Goal: Task Accomplishment & Management: Complete application form

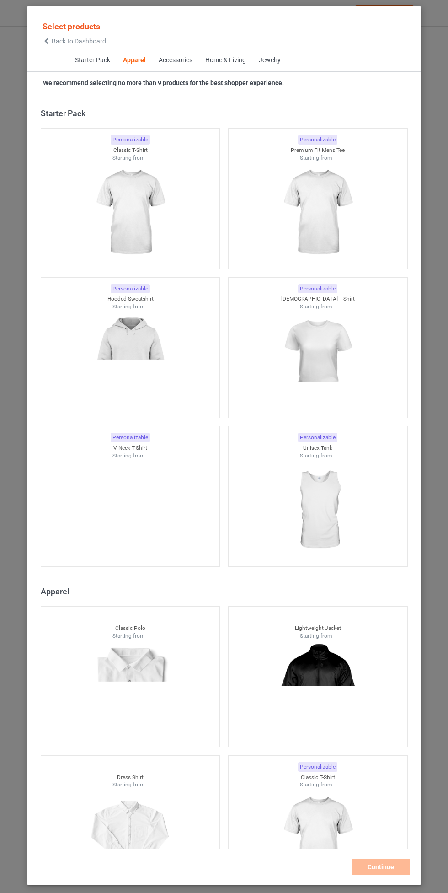
scroll to position [489, 0]
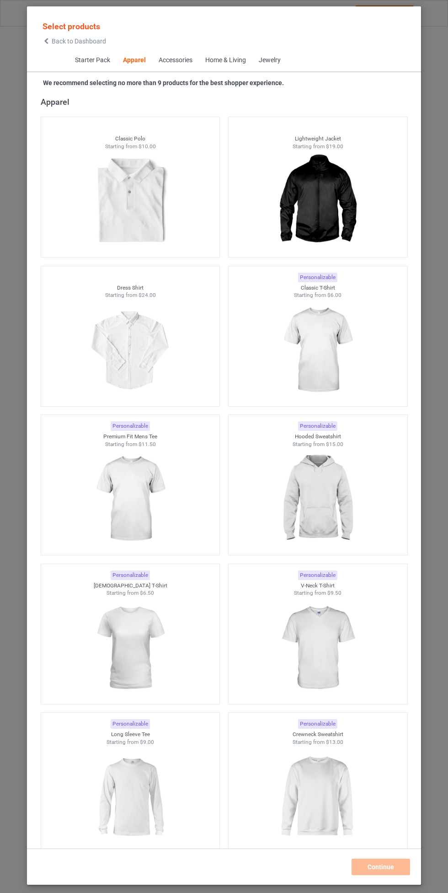
click at [333, 503] on img at bounding box center [318, 499] width 82 height 102
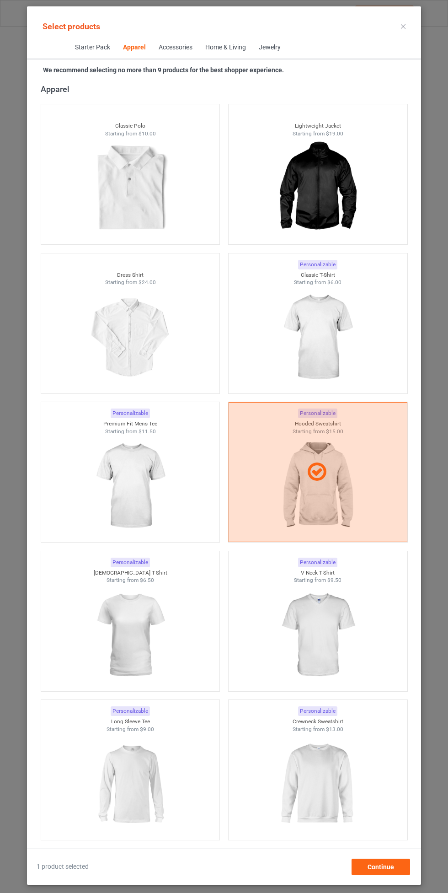
click at [336, 319] on img at bounding box center [318, 337] width 82 height 102
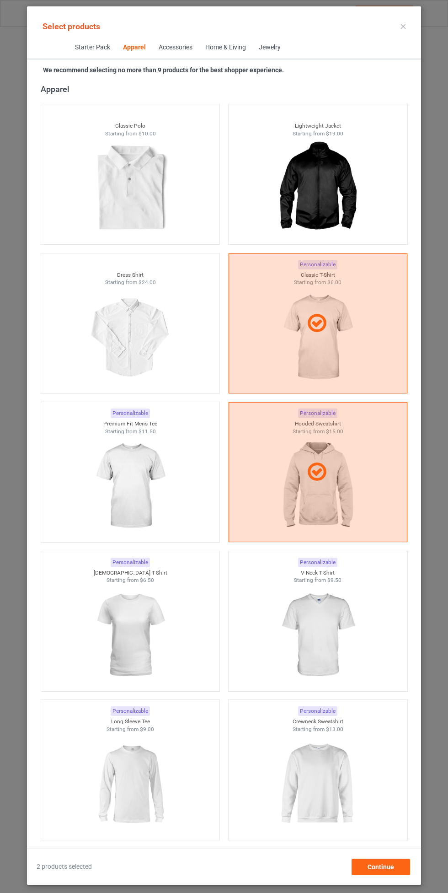
click at [155, 483] on img at bounding box center [130, 486] width 82 height 102
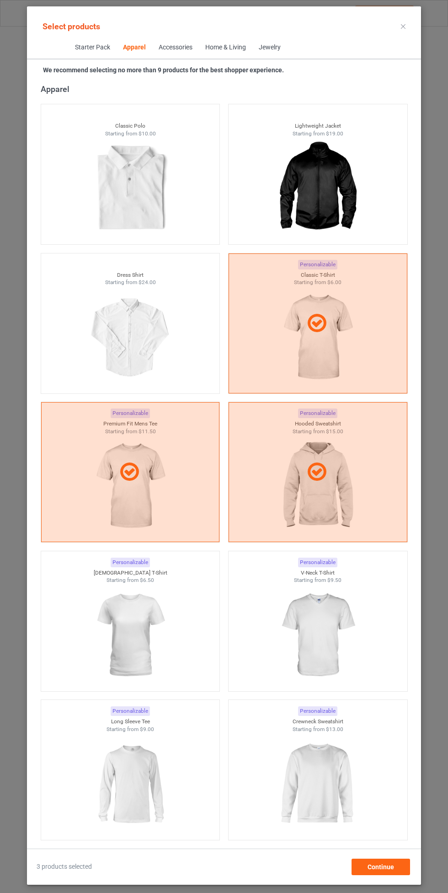
click at [328, 627] on img at bounding box center [318, 635] width 82 height 102
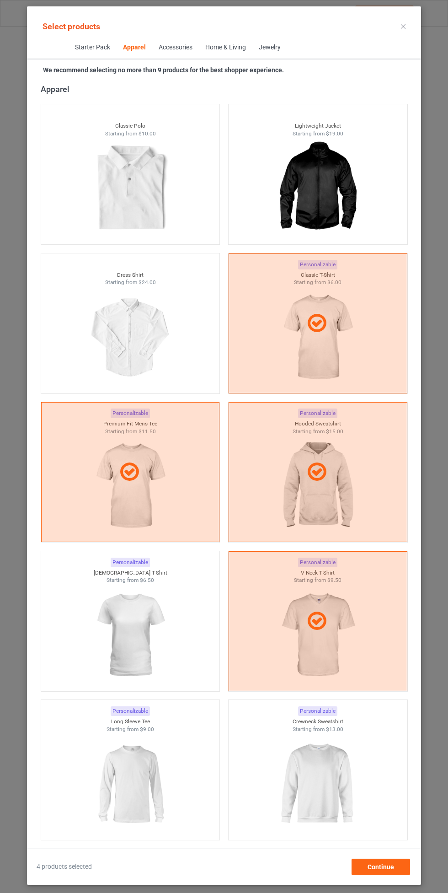
click at [139, 650] on img at bounding box center [130, 635] width 82 height 102
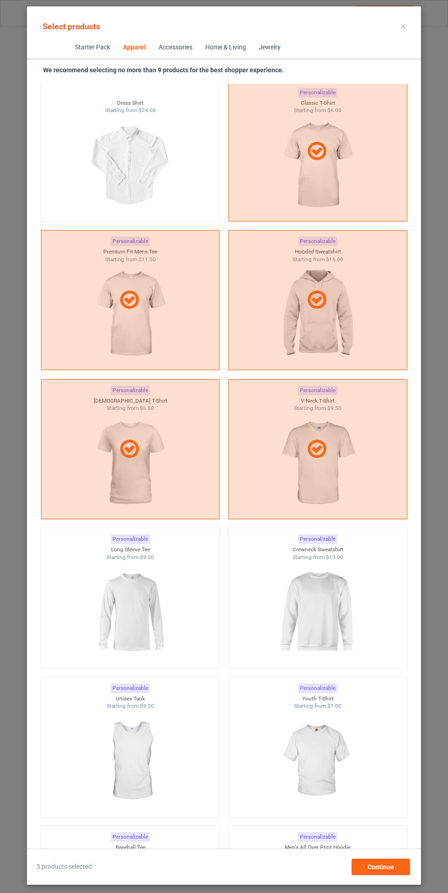
scroll to position [703, 0]
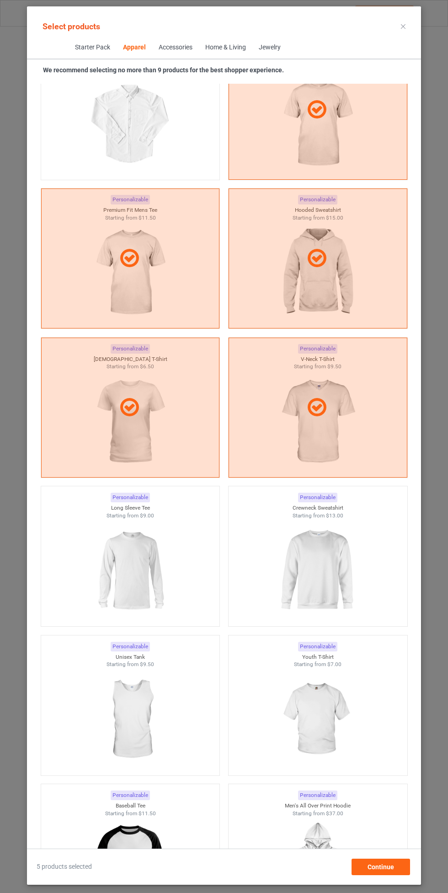
click at [319, 553] on img at bounding box center [318, 570] width 82 height 102
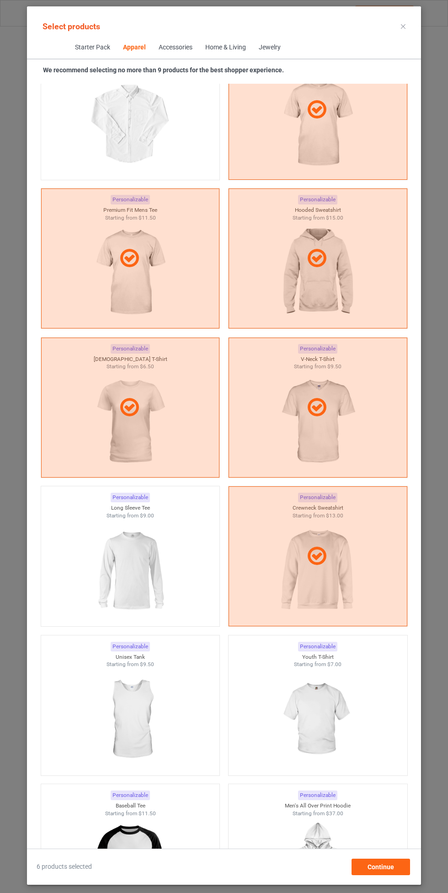
click at [144, 564] on img at bounding box center [130, 570] width 82 height 102
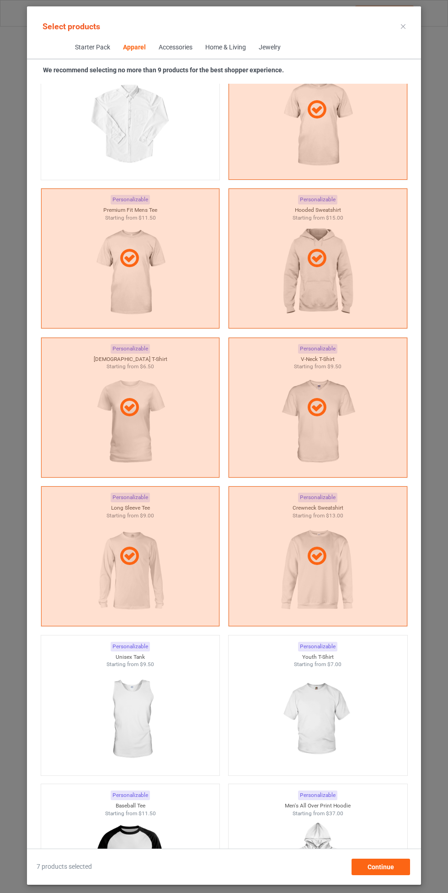
click at [332, 709] on img at bounding box center [318, 719] width 82 height 102
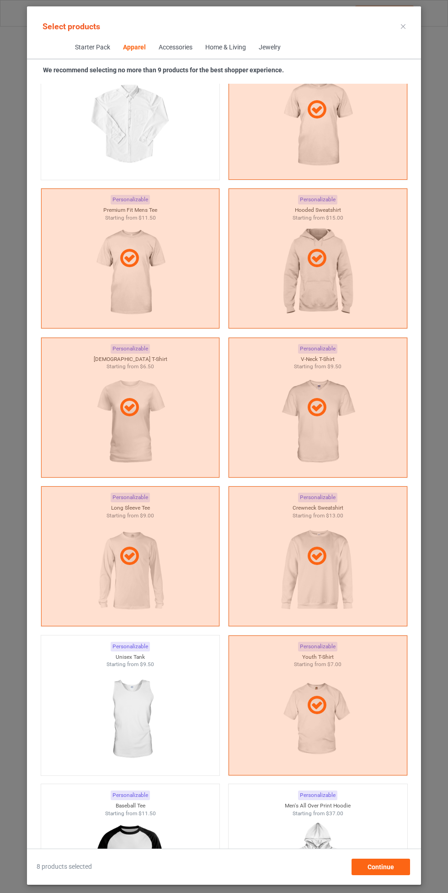
click at [139, 699] on img at bounding box center [130, 719] width 82 height 102
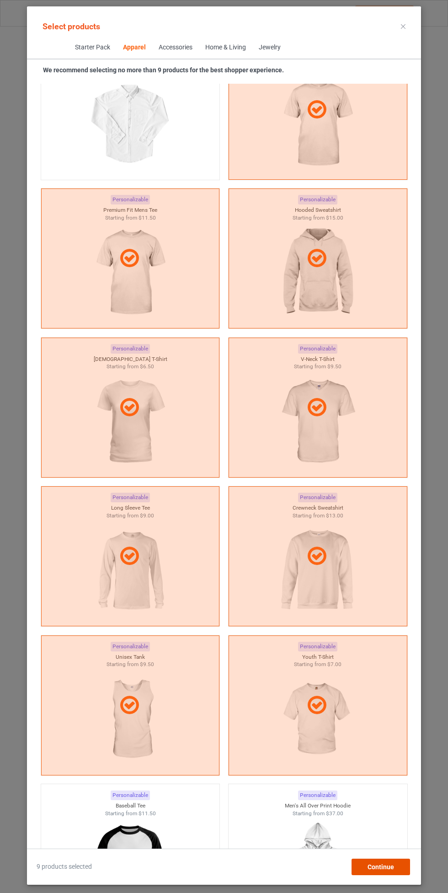
click at [393, 872] on div "Continue" at bounding box center [381, 867] width 59 height 16
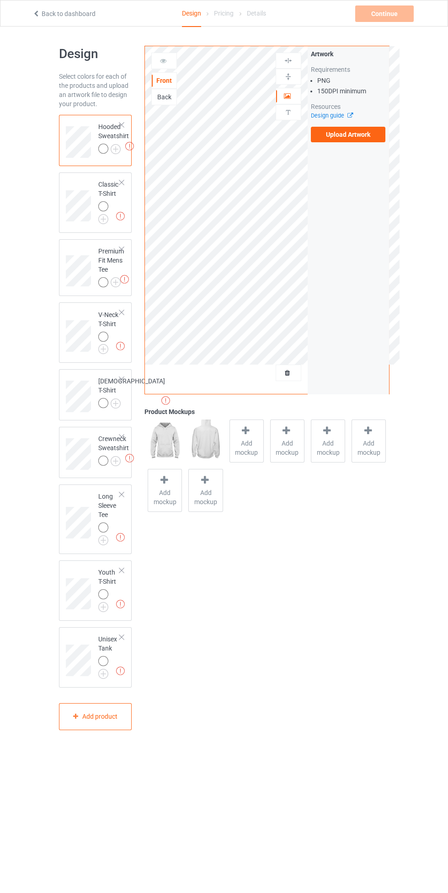
click at [0, 0] on img at bounding box center [0, 0] width 0 height 0
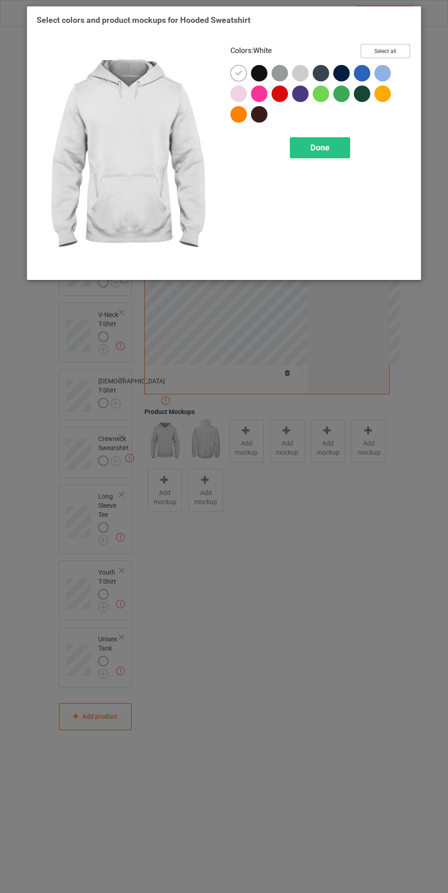
click at [381, 57] on button "Select all" at bounding box center [385, 51] width 49 height 14
click at [319, 150] on span "Done" at bounding box center [320, 148] width 19 height 10
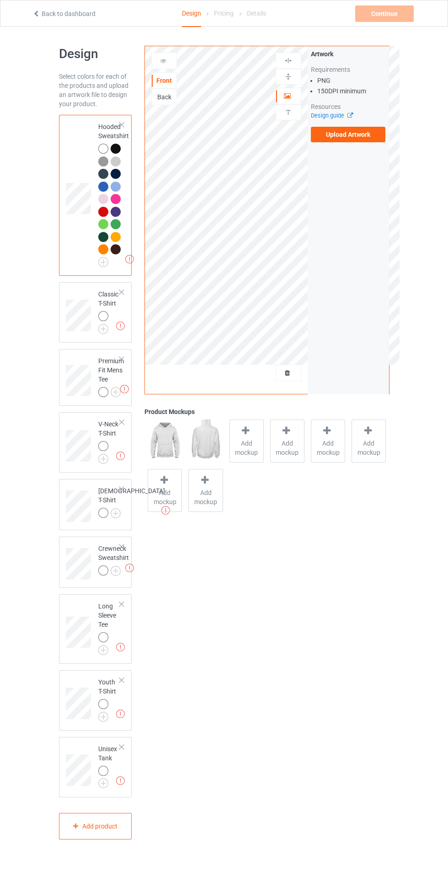
click at [357, 139] on label "Upload Artwork" at bounding box center [348, 135] width 75 height 16
click at [0, 0] on input "Upload Artwork" at bounding box center [0, 0] width 0 height 0
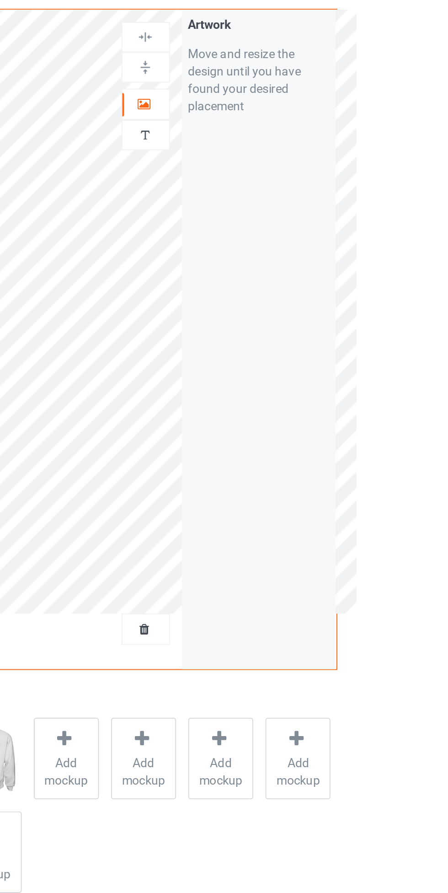
scroll to position [16, 0]
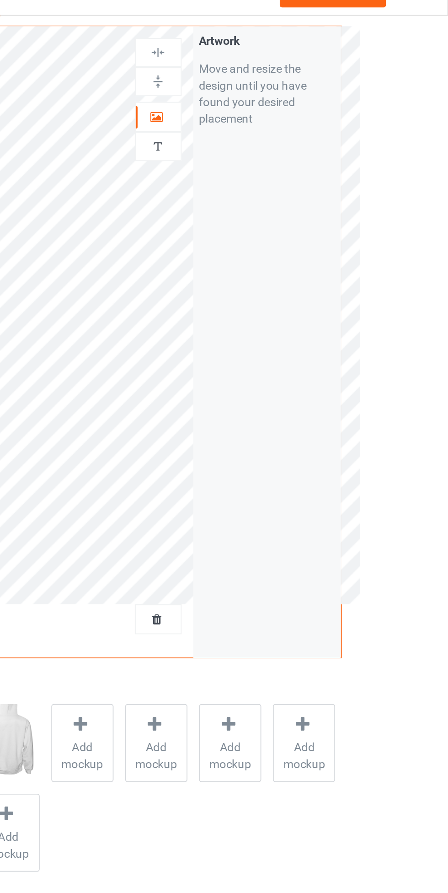
click at [290, 84] on icon at bounding box center [288, 81] width 8 height 6
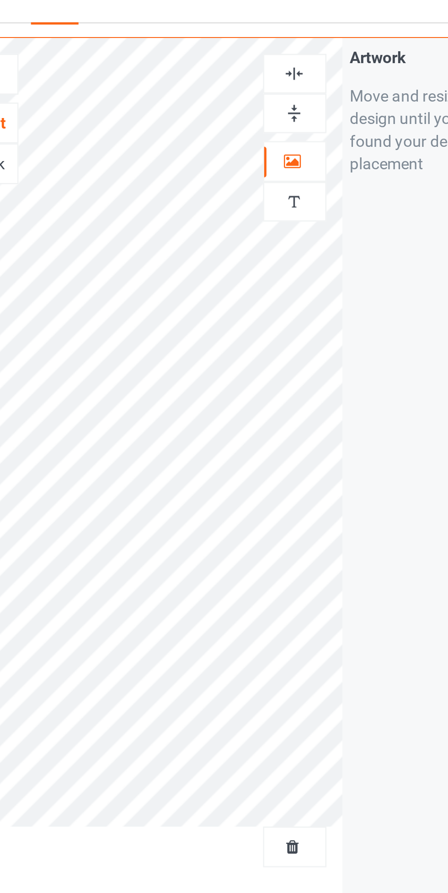
click at [294, 46] on div at bounding box center [288, 47] width 25 height 9
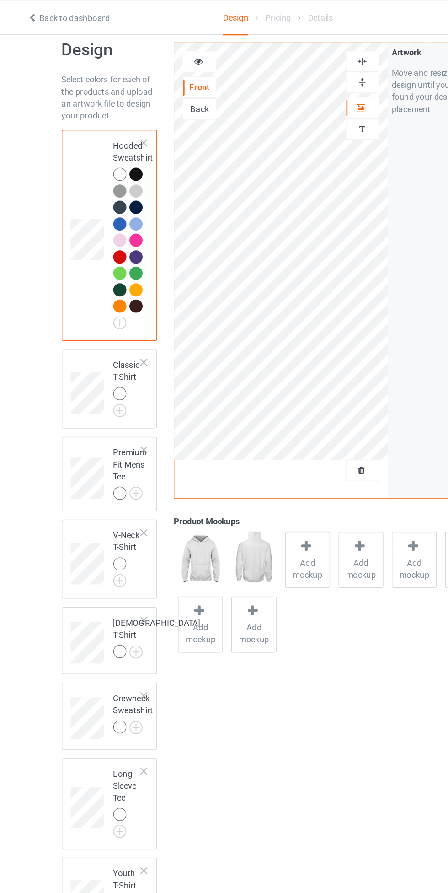
click at [0, 0] on img at bounding box center [0, 0] width 0 height 0
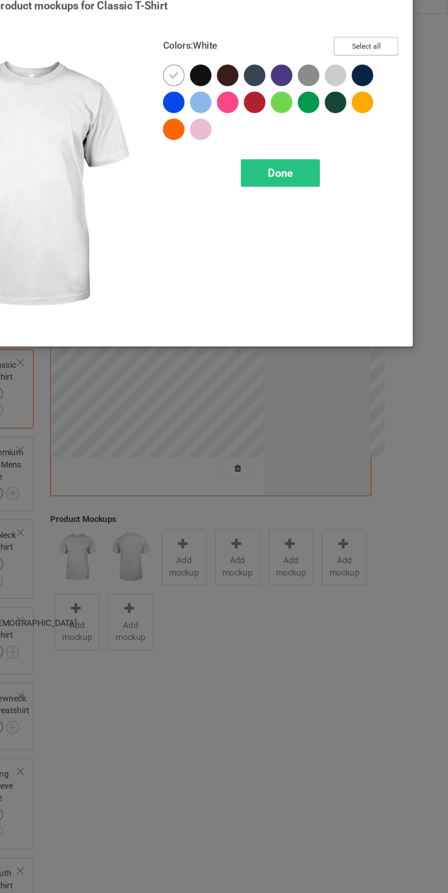
click at [390, 48] on button "Select all" at bounding box center [385, 51] width 49 height 14
click at [330, 152] on div "Done" at bounding box center [320, 147] width 60 height 21
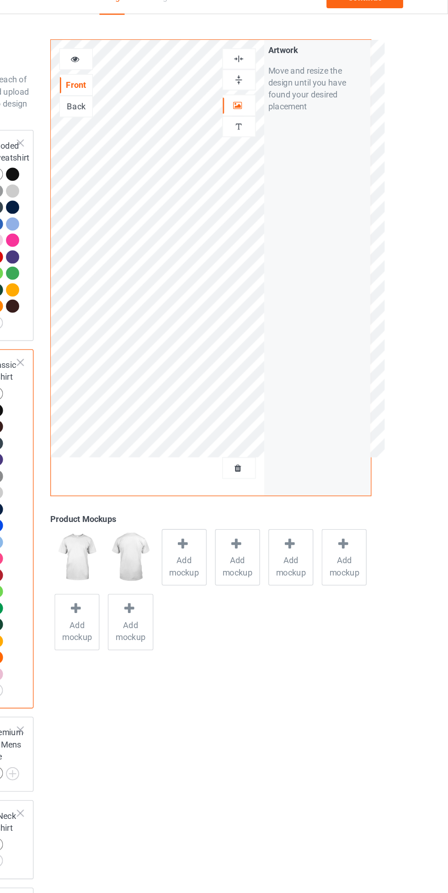
click at [164, 59] on icon at bounding box center [164, 59] width 8 height 6
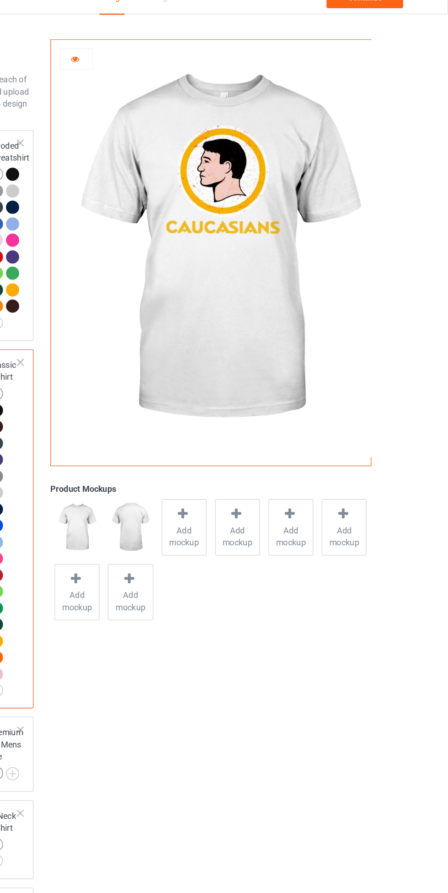
click at [172, 62] on div at bounding box center [164, 60] width 25 height 9
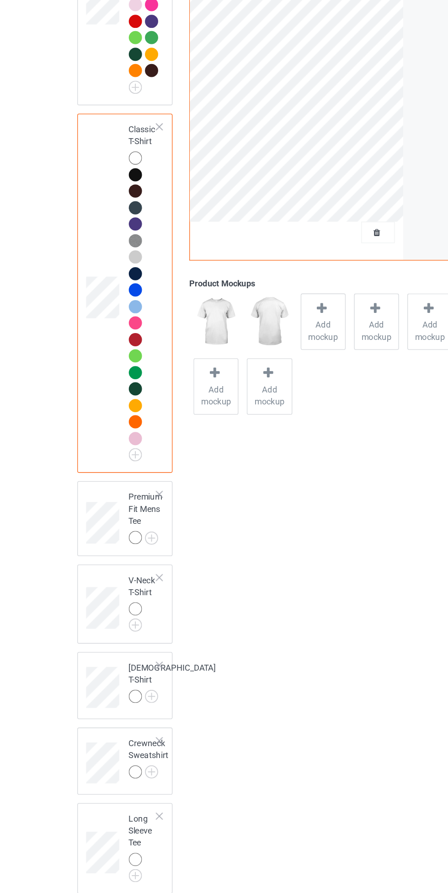
click at [0, 0] on img at bounding box center [0, 0] width 0 height 0
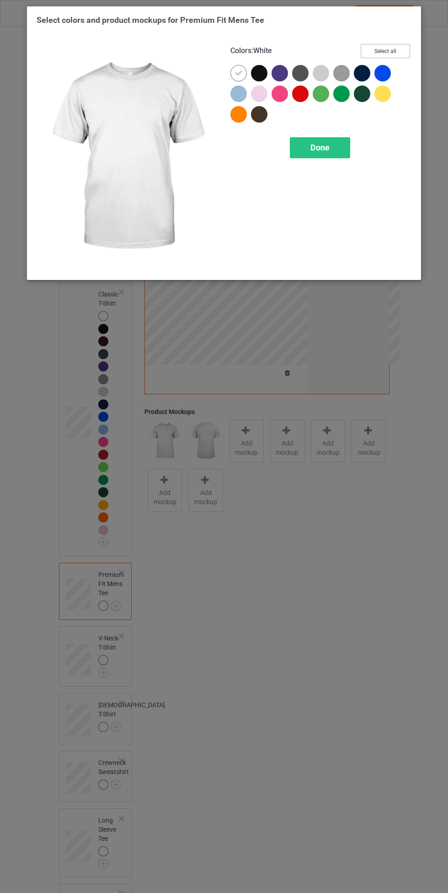
click at [402, 48] on button "Select all" at bounding box center [385, 51] width 49 height 14
click at [331, 151] on div "Done" at bounding box center [320, 147] width 60 height 21
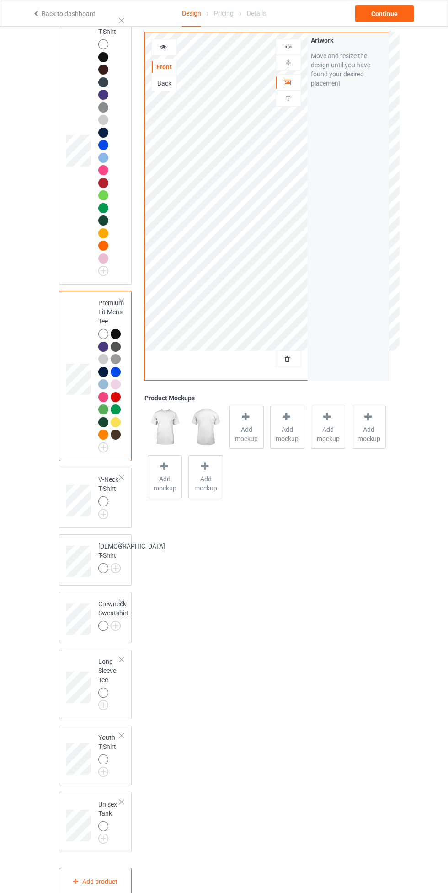
scroll to position [273, 0]
click at [0, 0] on img at bounding box center [0, 0] width 0 height 0
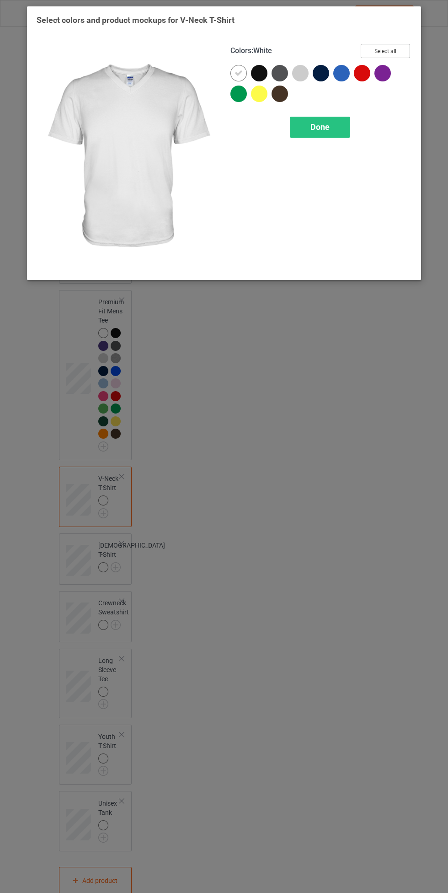
click at [404, 49] on button "Select all" at bounding box center [385, 51] width 49 height 14
click at [327, 129] on span "Done" at bounding box center [320, 127] width 19 height 10
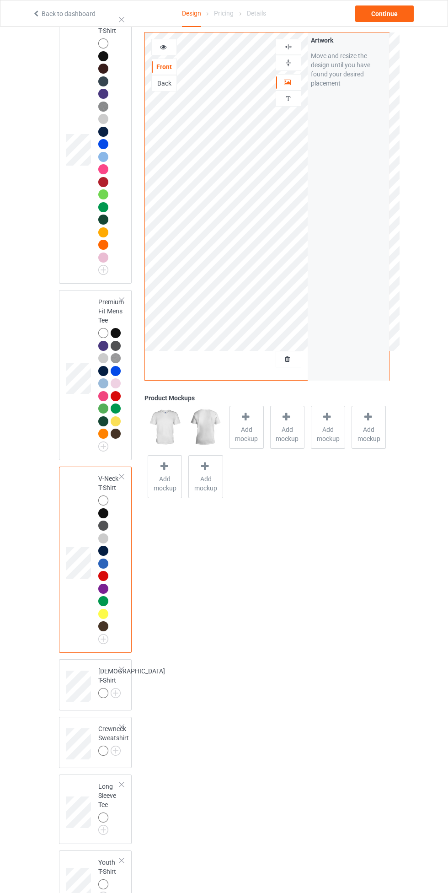
click at [0, 0] on img at bounding box center [0, 0] width 0 height 0
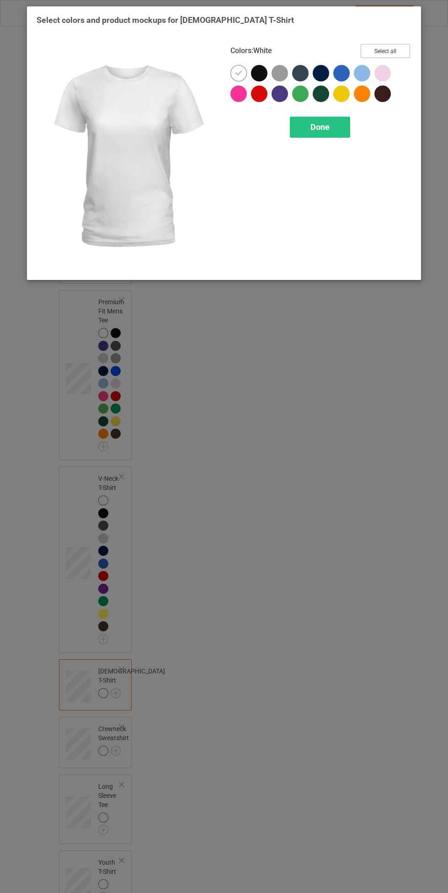
click at [404, 51] on button "Select all" at bounding box center [385, 51] width 49 height 14
click at [329, 136] on div "Done" at bounding box center [320, 127] width 60 height 21
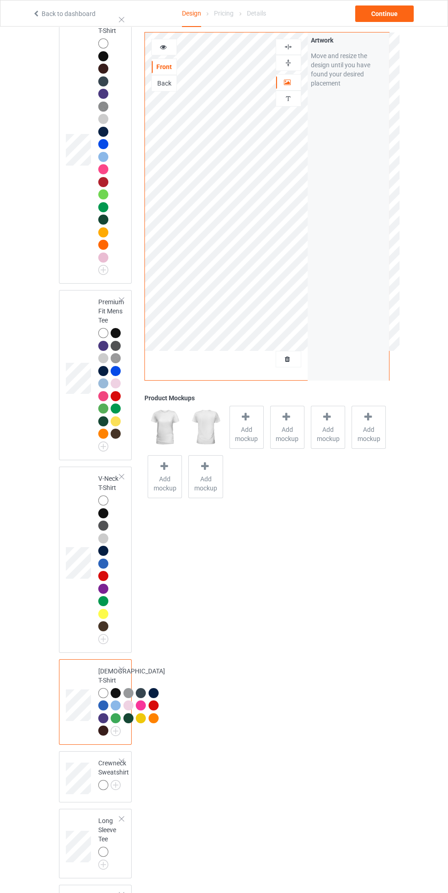
scroll to position [618, 0]
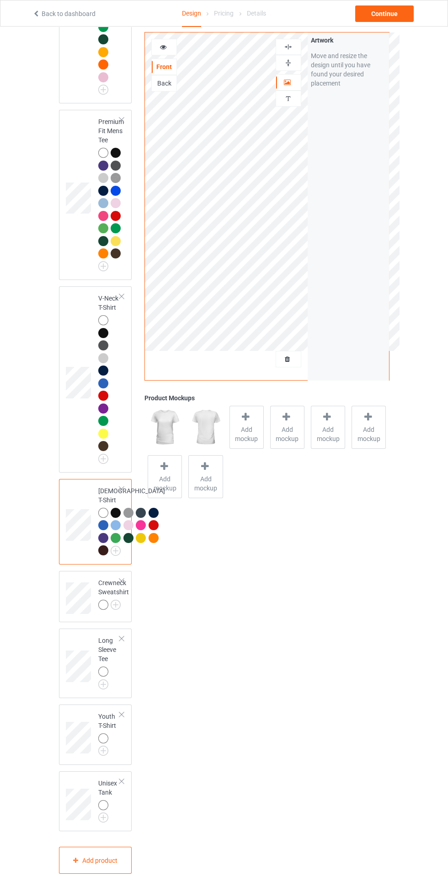
click at [0, 0] on img at bounding box center [0, 0] width 0 height 0
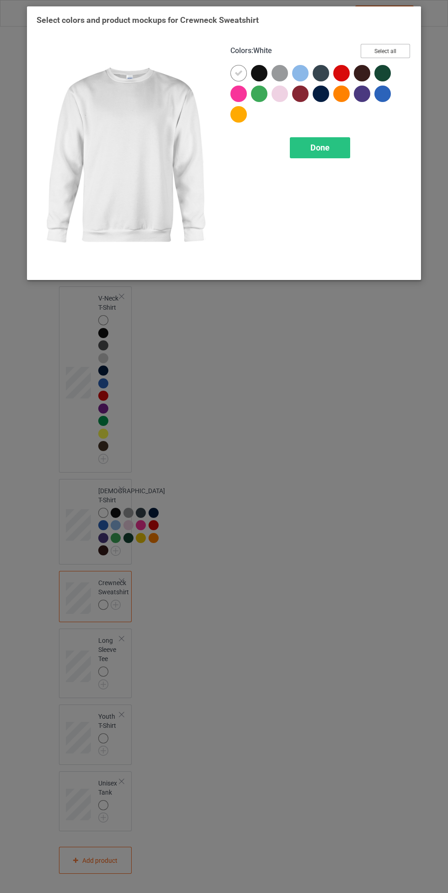
click at [381, 52] on button "Select all" at bounding box center [385, 51] width 49 height 14
click at [323, 150] on span "Done" at bounding box center [320, 148] width 19 height 10
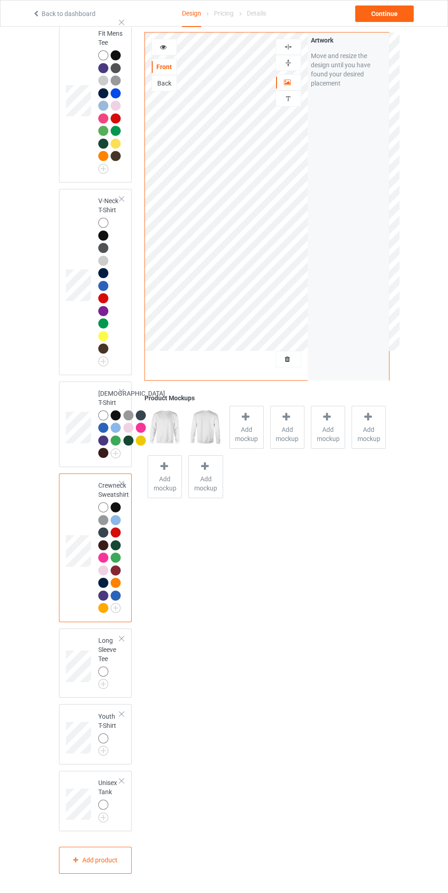
scroll to position [716, 0]
click at [0, 0] on img at bounding box center [0, 0] width 0 height 0
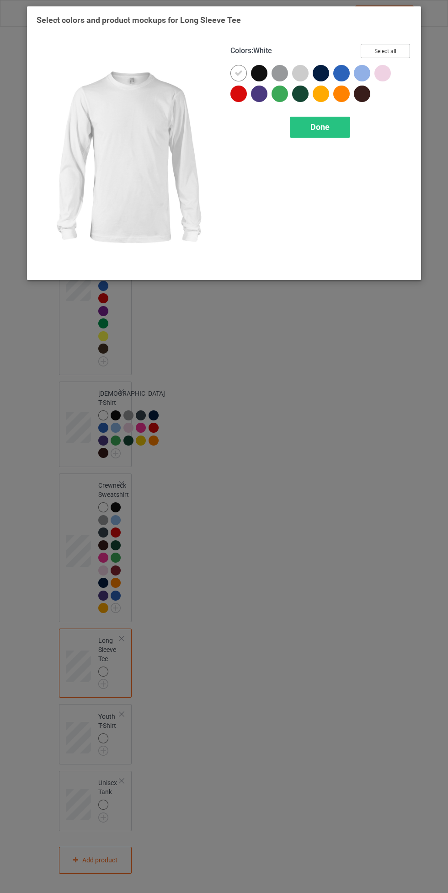
click at [397, 54] on button "Select all" at bounding box center [385, 51] width 49 height 14
click at [335, 132] on div "Done" at bounding box center [320, 127] width 60 height 21
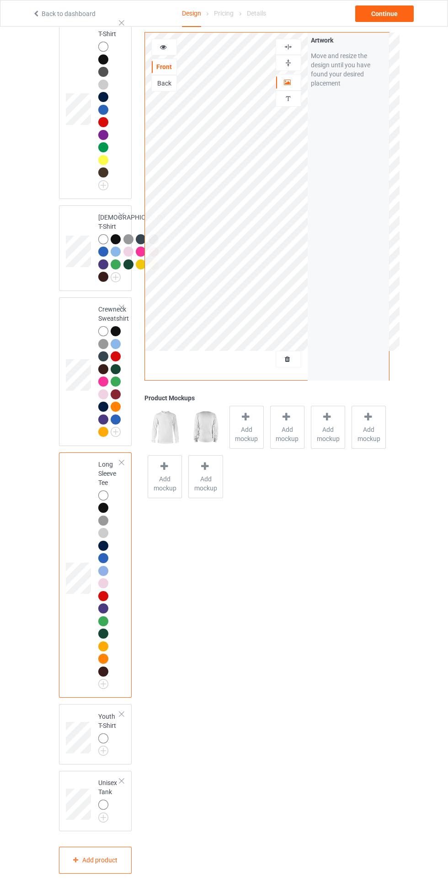
scroll to position [892, 0]
click at [0, 0] on img at bounding box center [0, 0] width 0 height 0
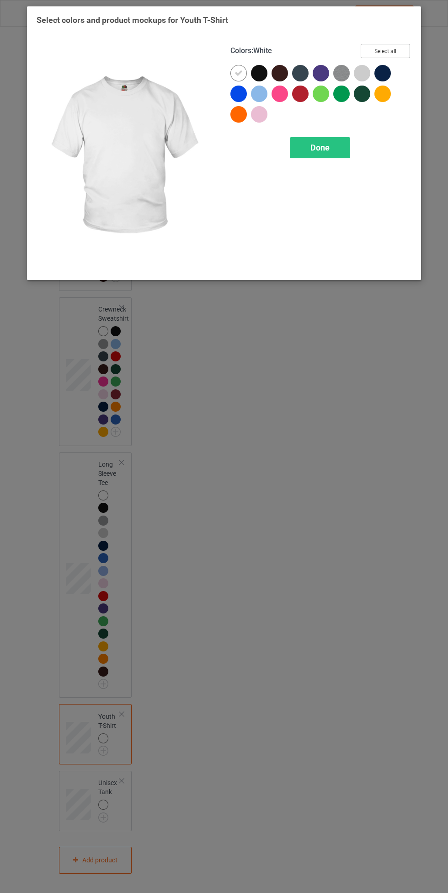
click at [397, 49] on button "Select all" at bounding box center [385, 51] width 49 height 14
click at [328, 152] on span "Done" at bounding box center [320, 148] width 19 height 10
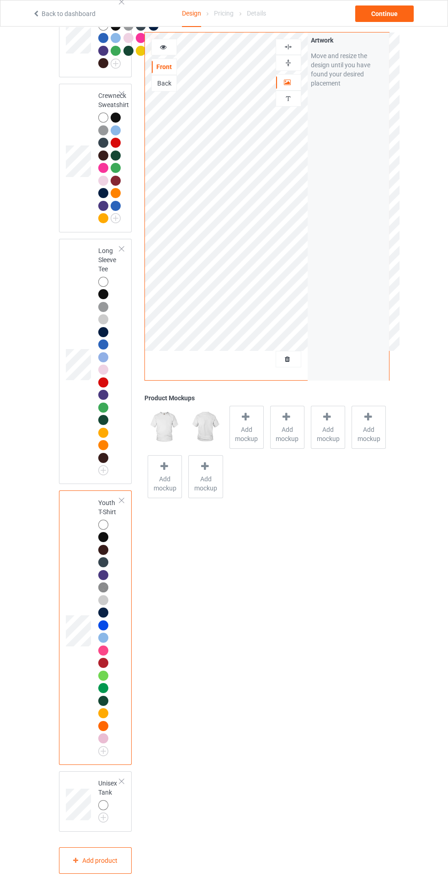
scroll to position [1106, 0]
click at [115, 850] on div "Add product" at bounding box center [95, 860] width 73 height 27
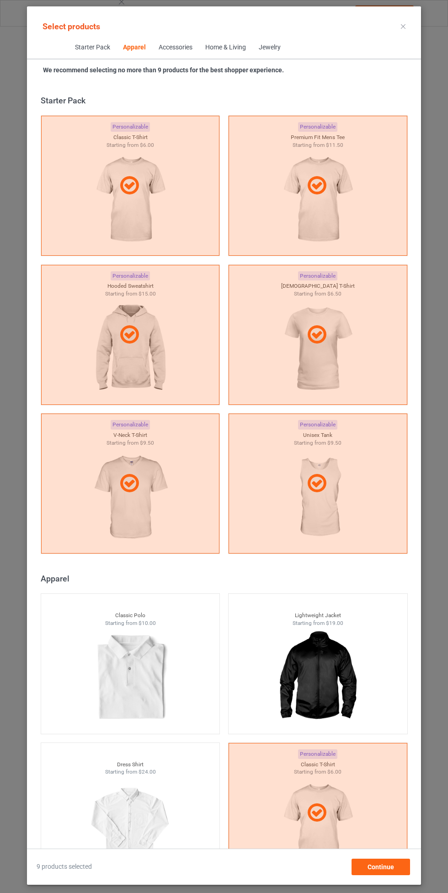
scroll to position [489, 0]
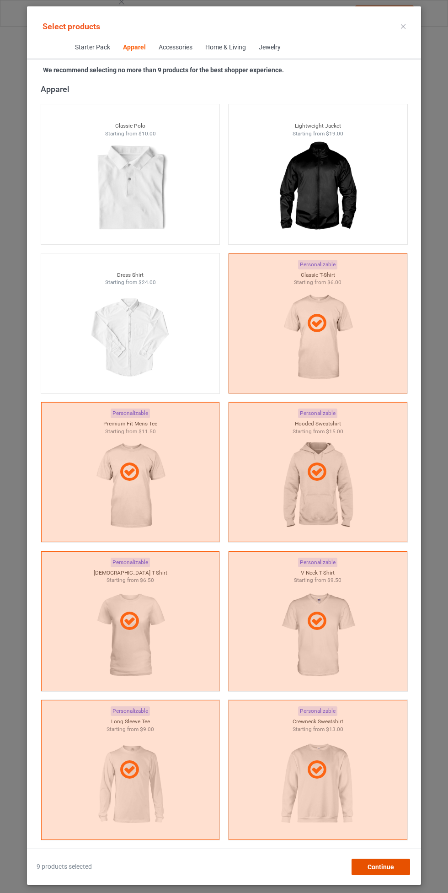
click at [381, 861] on div "Continue" at bounding box center [381, 867] width 59 height 16
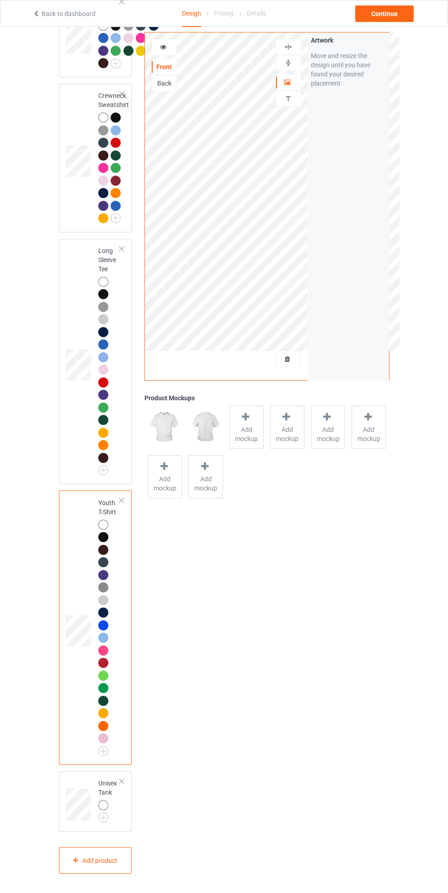
click at [0, 0] on img at bounding box center [0, 0] width 0 height 0
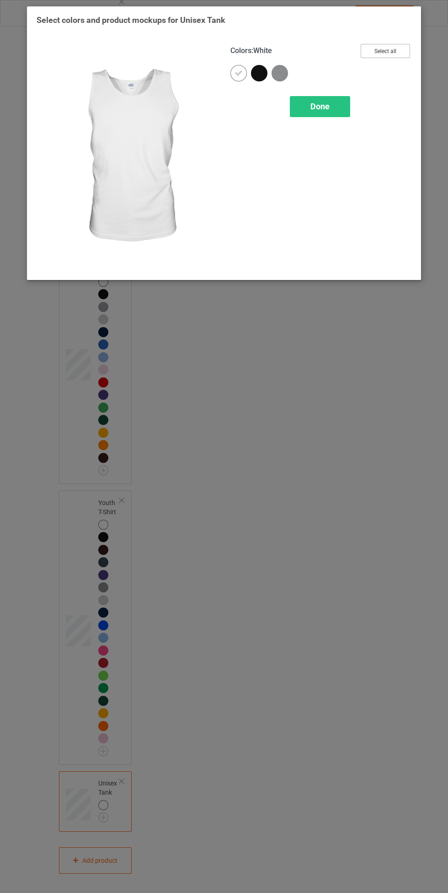
click at [394, 50] on button "Select all" at bounding box center [385, 51] width 49 height 14
click at [325, 107] on span "Done" at bounding box center [320, 107] width 19 height 10
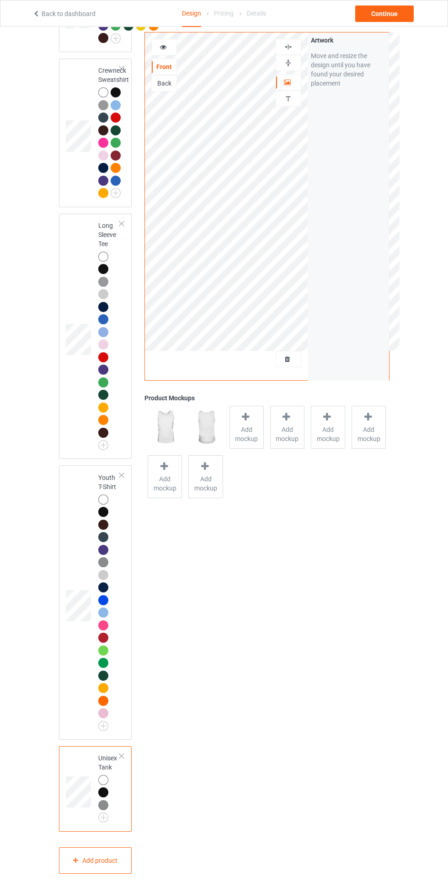
scroll to position [1131, 0]
click at [118, 864] on div "Add product" at bounding box center [95, 860] width 73 height 27
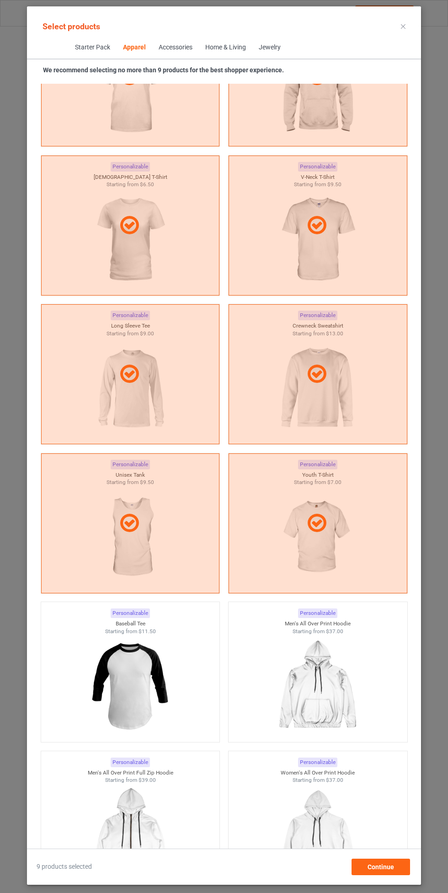
scroll to position [885, 0]
click at [397, 870] on div "Continue" at bounding box center [381, 867] width 59 height 16
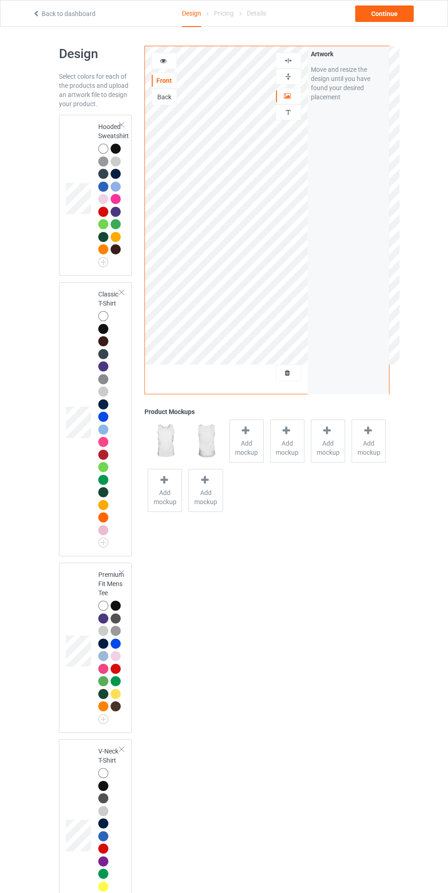
click at [105, 317] on div at bounding box center [103, 316] width 10 height 10
click at [167, 62] on icon at bounding box center [164, 59] width 8 height 6
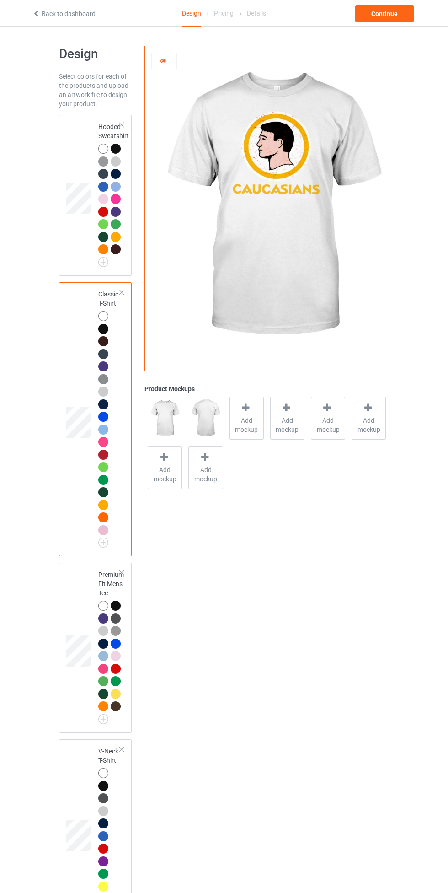
click at [163, 61] on icon at bounding box center [164, 59] width 8 height 6
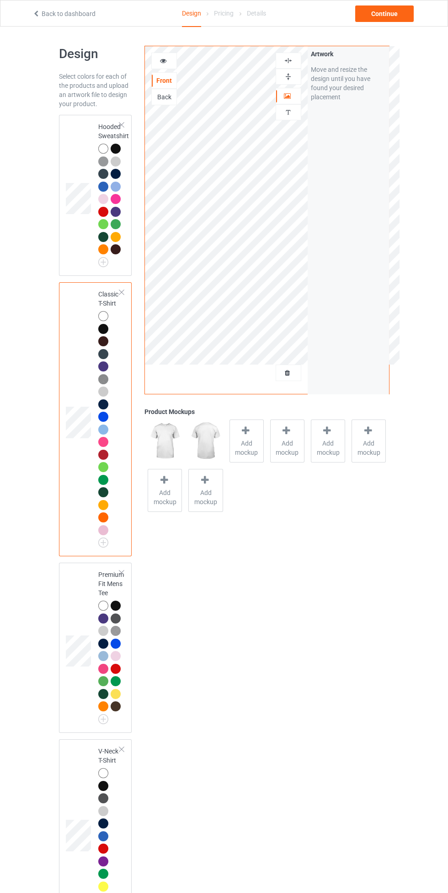
click at [249, 444] on span "Add mockup" at bounding box center [246, 448] width 33 height 18
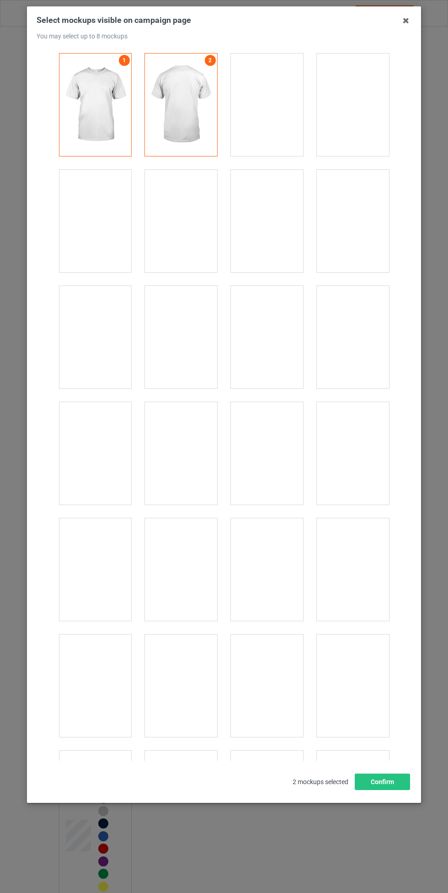
click at [177, 312] on div at bounding box center [181, 337] width 72 height 102
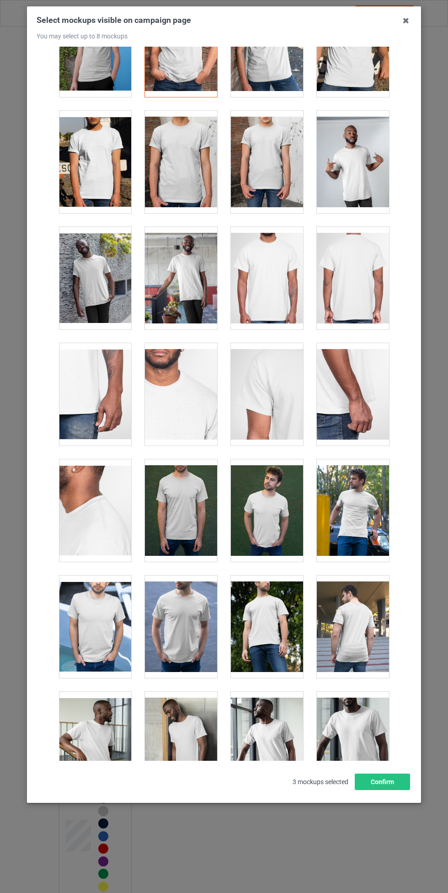
scroll to position [297, 0]
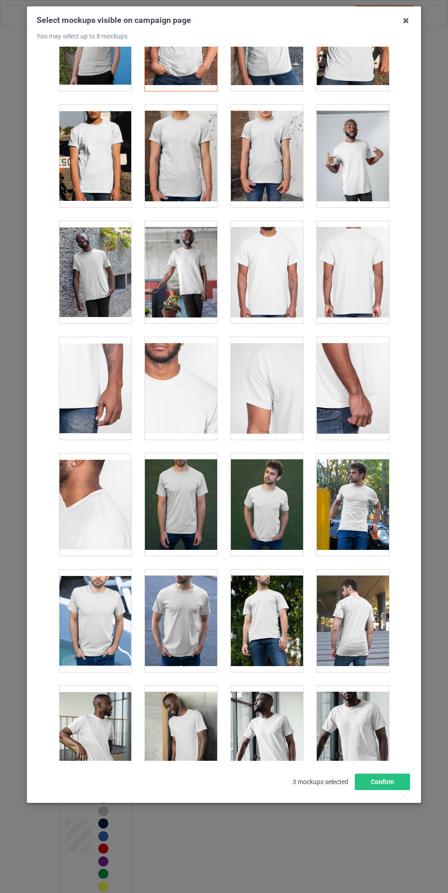
click at [186, 605] on div at bounding box center [181, 620] width 72 height 102
click at [102, 610] on div at bounding box center [95, 620] width 72 height 102
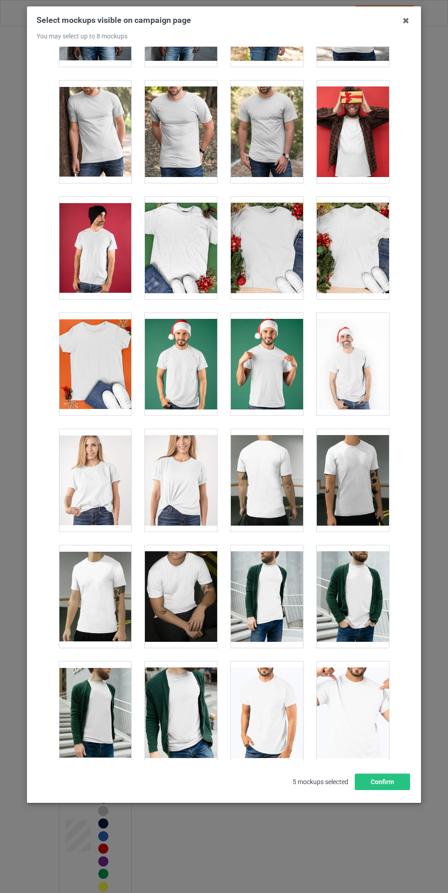
scroll to position [1137, 0]
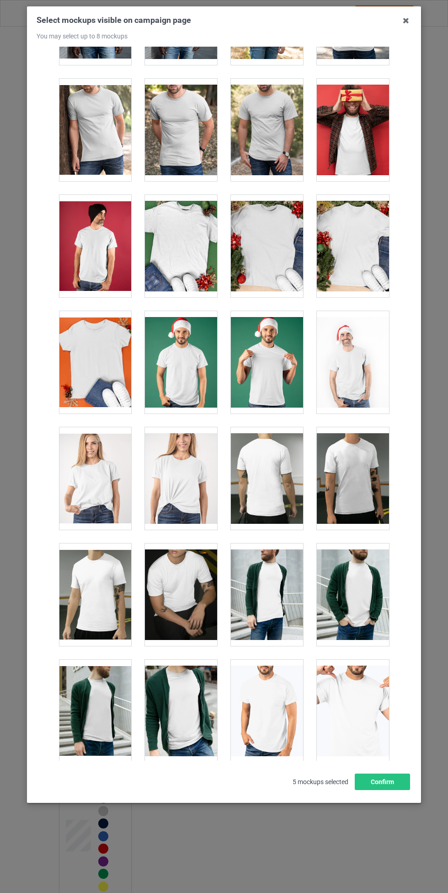
click at [98, 484] on div at bounding box center [95, 478] width 72 height 102
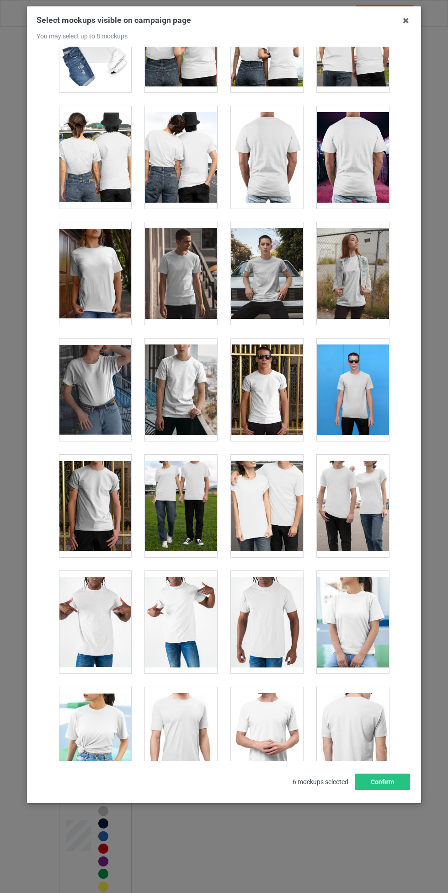
scroll to position [4478, 0]
click at [104, 279] on div at bounding box center [95, 274] width 72 height 102
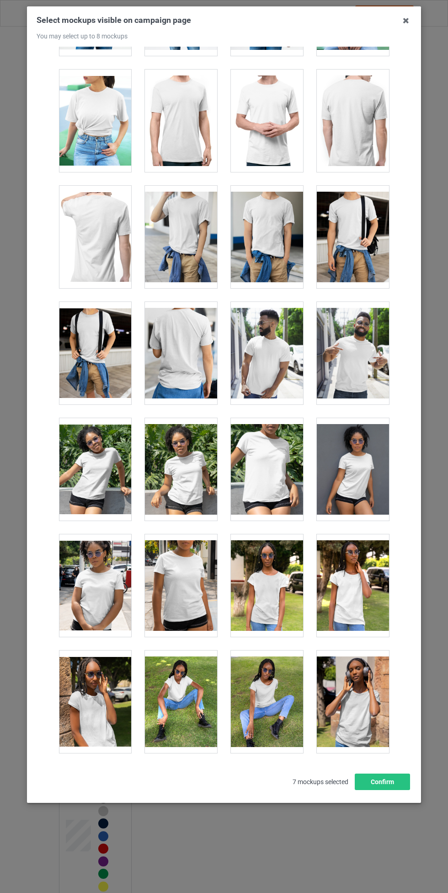
scroll to position [5094, 0]
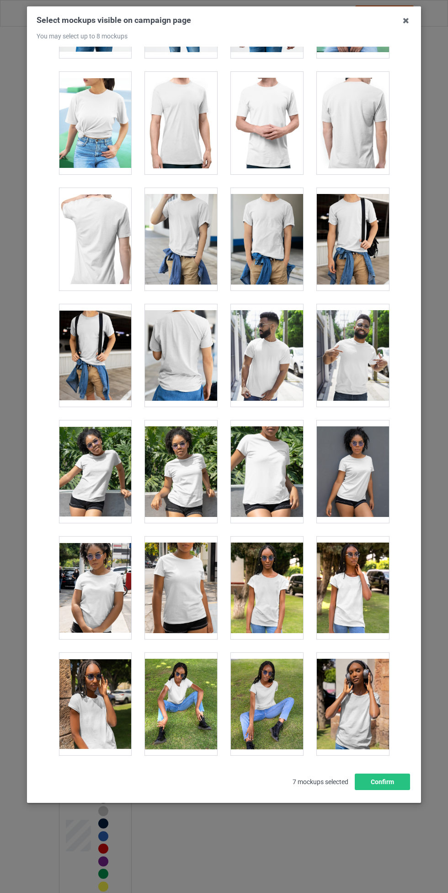
click at [102, 578] on div at bounding box center [95, 588] width 72 height 102
click at [382, 781] on button "Confirm" at bounding box center [382, 781] width 55 height 16
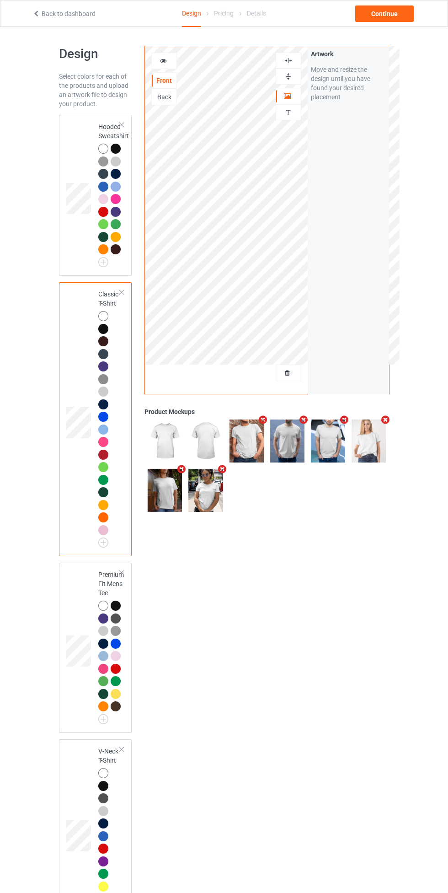
click at [108, 154] on div at bounding box center [104, 150] width 13 height 13
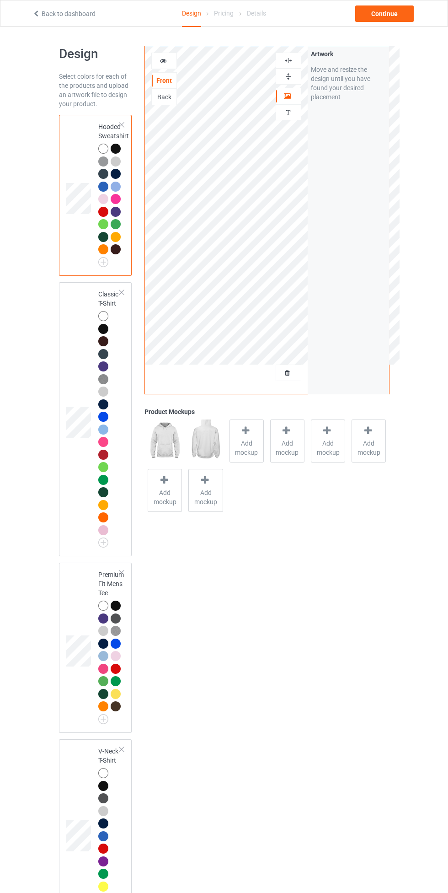
click at [263, 457] on div "Add mockup" at bounding box center [247, 440] width 34 height 43
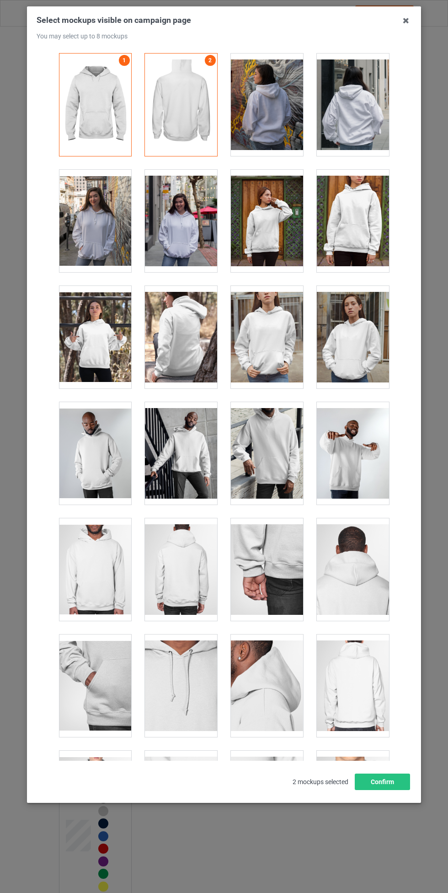
click at [91, 337] on div at bounding box center [95, 337] width 72 height 102
click at [251, 338] on div at bounding box center [267, 337] width 72 height 102
click at [360, 338] on div at bounding box center [353, 337] width 72 height 102
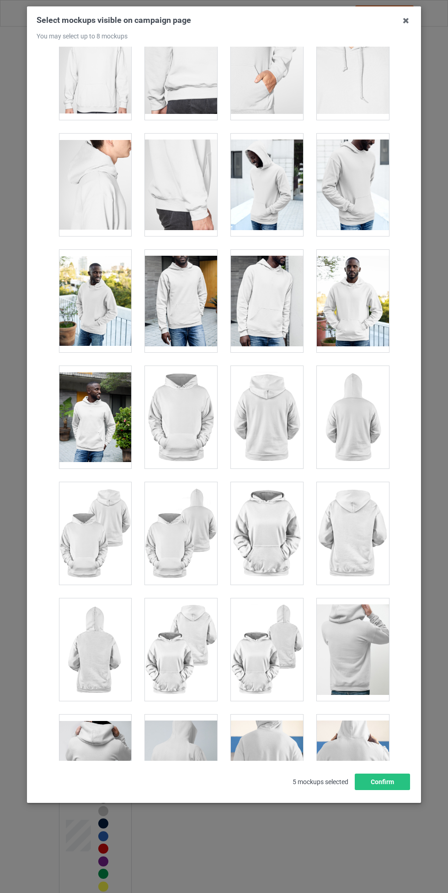
scroll to position [731, 0]
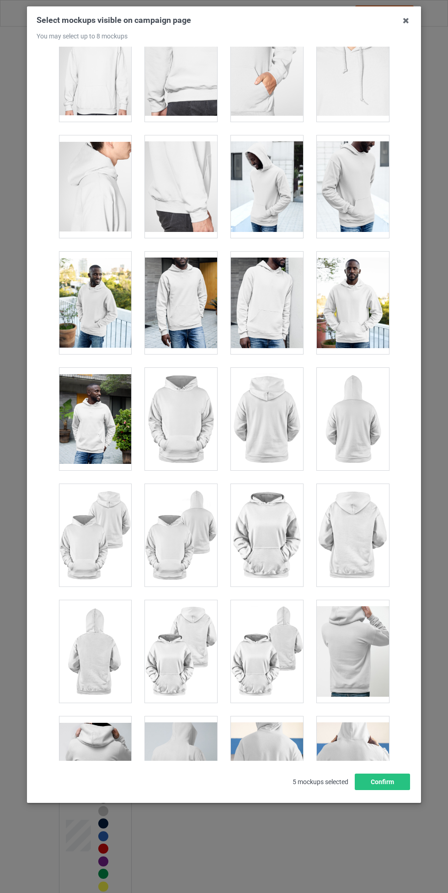
click at [344, 306] on div at bounding box center [353, 303] width 72 height 102
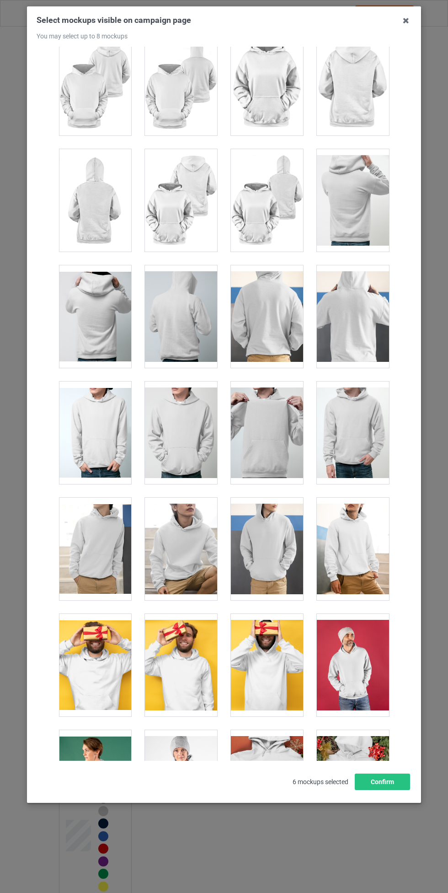
scroll to position [1182, 0]
click at [192, 411] on div at bounding box center [181, 433] width 72 height 102
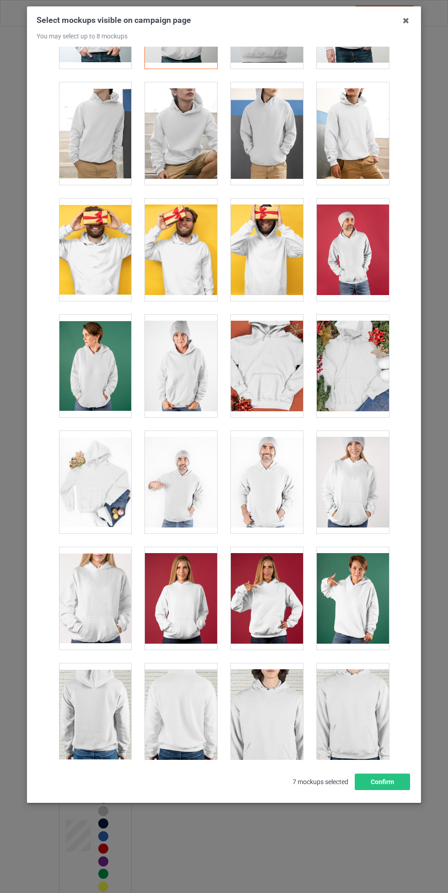
scroll to position [1611, 0]
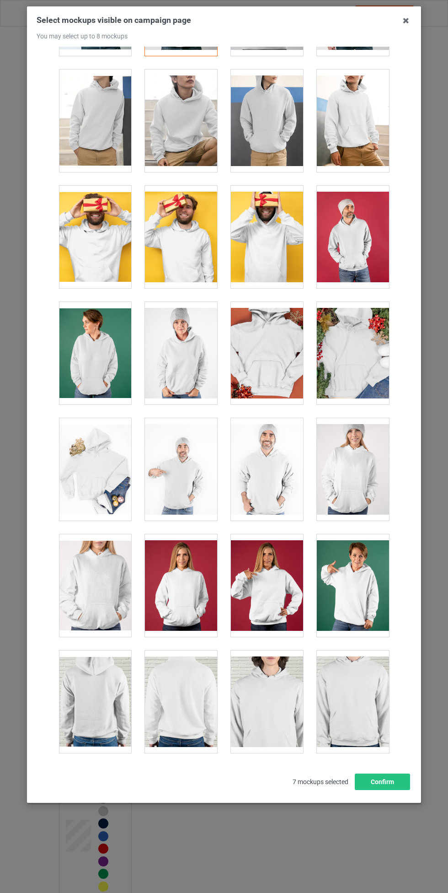
click at [194, 573] on div at bounding box center [181, 585] width 72 height 102
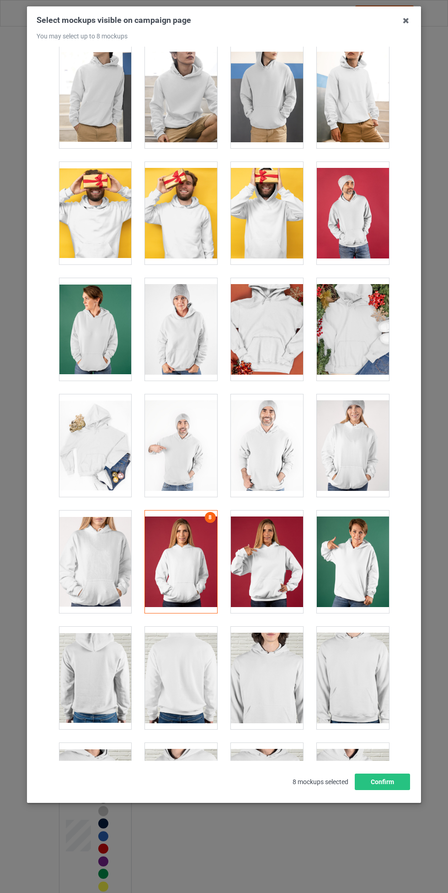
scroll to position [1646, 0]
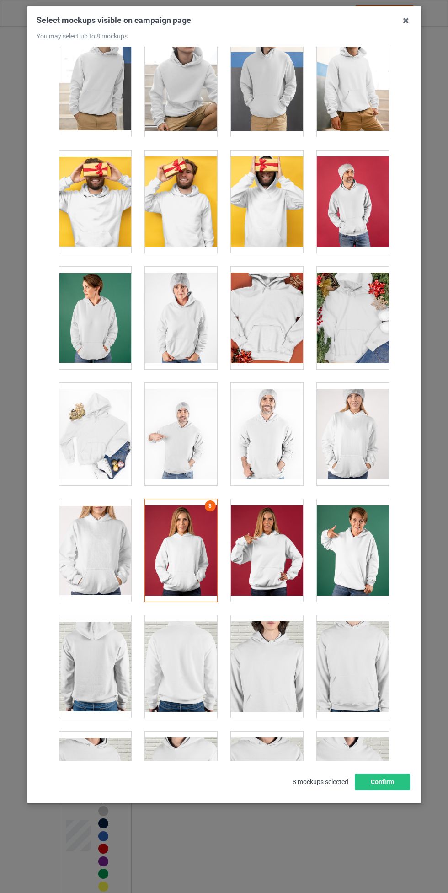
click at [353, 556] on div at bounding box center [353, 550] width 72 height 102
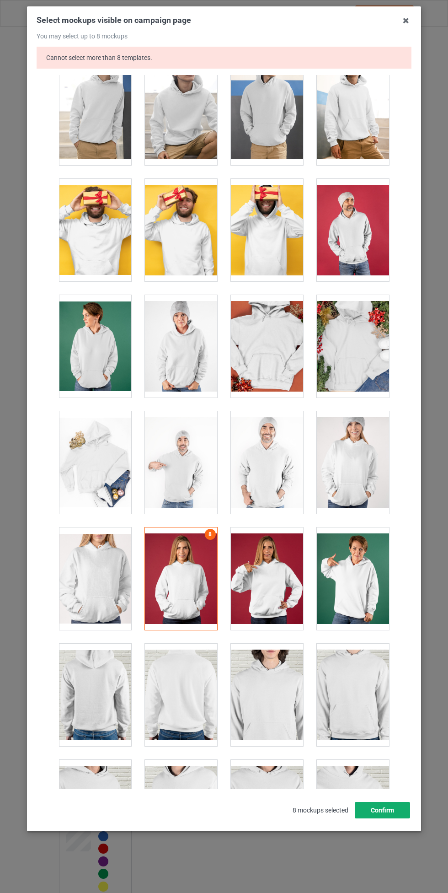
click at [379, 807] on button "Confirm" at bounding box center [382, 810] width 55 height 16
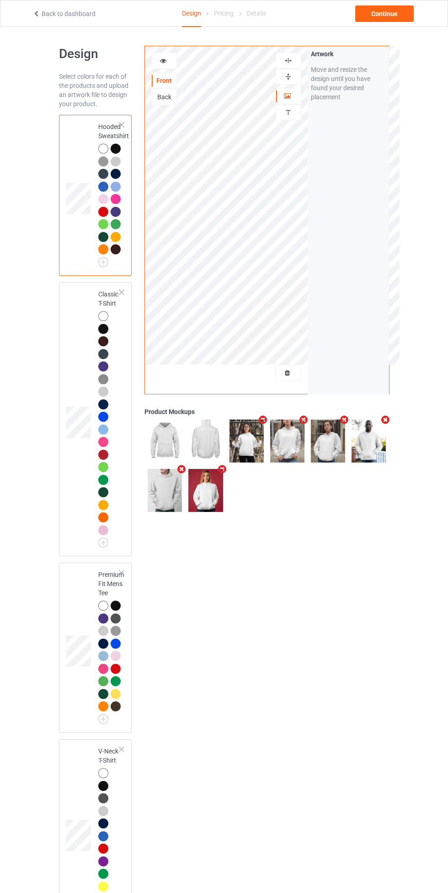
click at [105, 317] on div at bounding box center [103, 316] width 10 height 10
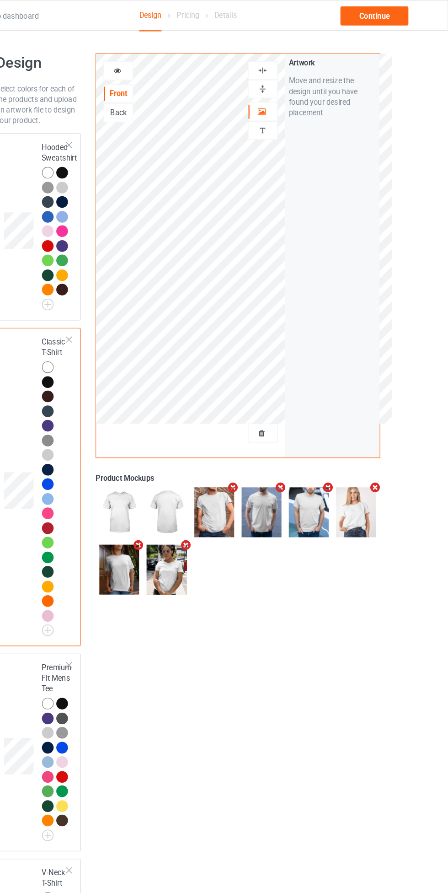
click at [290, 57] on img at bounding box center [288, 60] width 9 height 9
click at [394, 11] on div "Continue" at bounding box center [384, 13] width 59 height 16
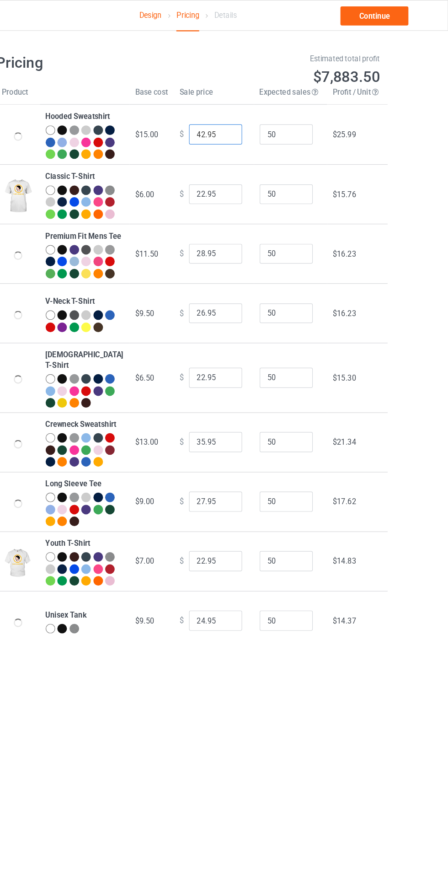
click at [225, 117] on input "42.95" at bounding box center [248, 115] width 46 height 17
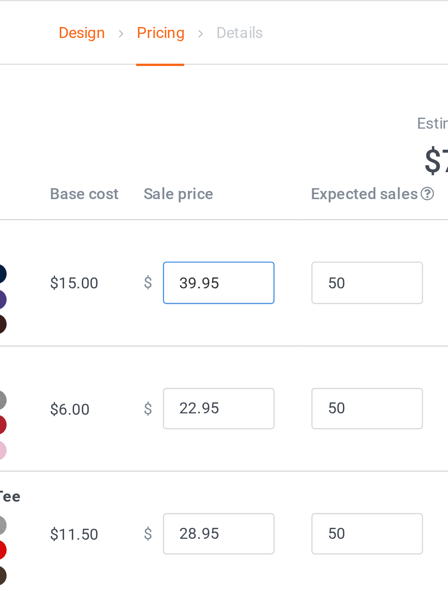
click at [250, 121] on input "39.95" at bounding box center [248, 115] width 46 height 17
type input "39.99"
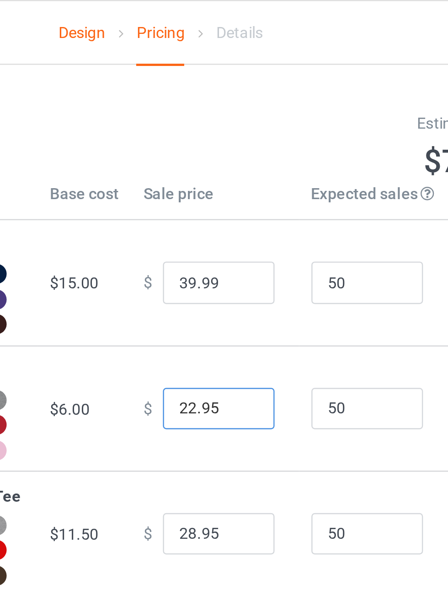
click at [226, 176] on input "22.95" at bounding box center [248, 167] width 46 height 17
click at [249, 176] on input "19.95" at bounding box center [248, 167] width 46 height 17
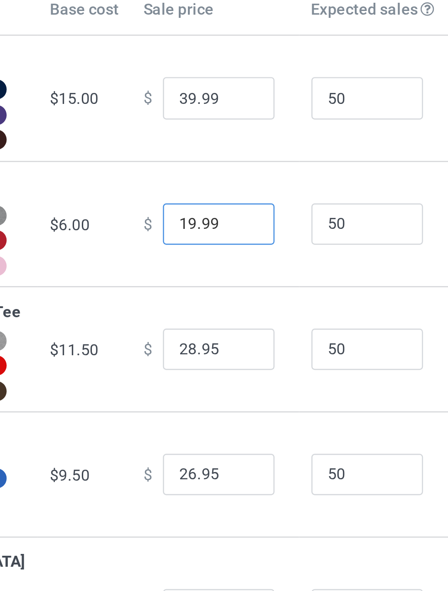
type input "19.99"
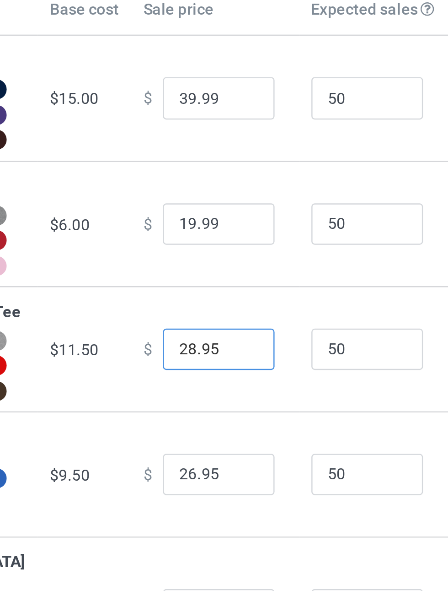
click at [225, 227] on input "28.95" at bounding box center [248, 218] width 46 height 17
click at [250, 227] on input "25.95" at bounding box center [248, 218] width 46 height 17
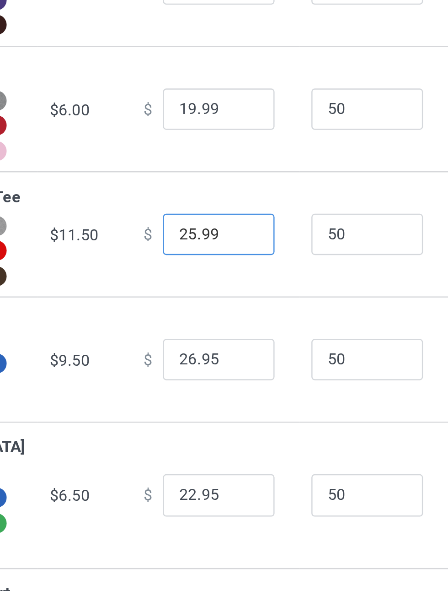
type input "25.99"
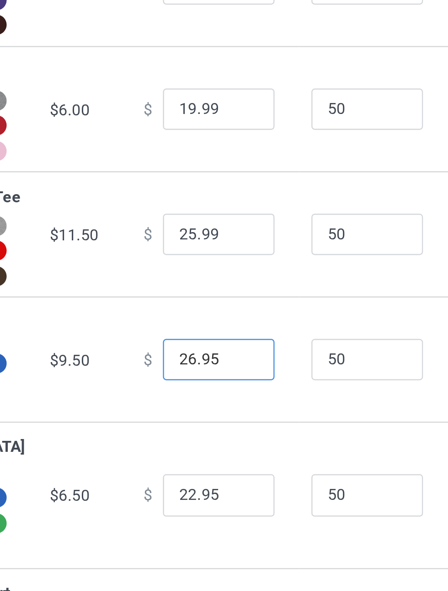
click at [229, 279] on input "26.95" at bounding box center [248, 269] width 46 height 17
click at [247, 279] on input "23.95" at bounding box center [248, 269] width 46 height 17
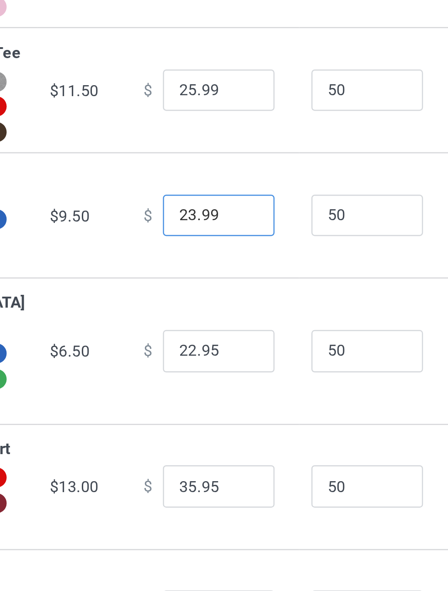
type input "23.99"
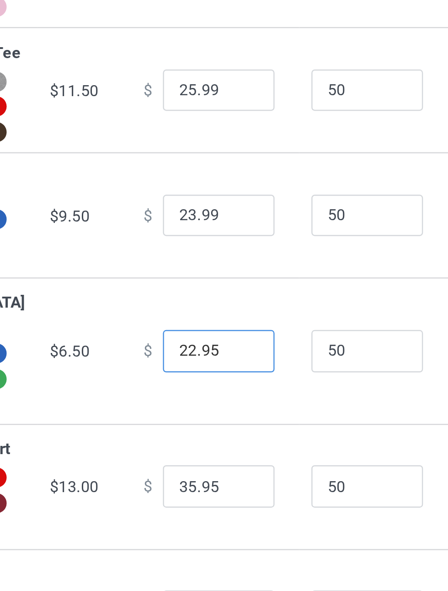
click at [229, 334] on input "22.95" at bounding box center [248, 325] width 46 height 17
click at [249, 334] on input "28.95" at bounding box center [248, 325] width 46 height 17
click at [228, 334] on input "28.95" at bounding box center [248, 325] width 46 height 17
click at [252, 334] on input "20.95" at bounding box center [248, 325] width 46 height 17
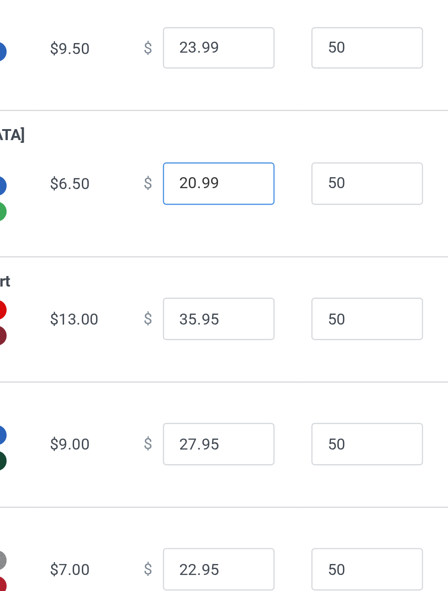
type input "20.99"
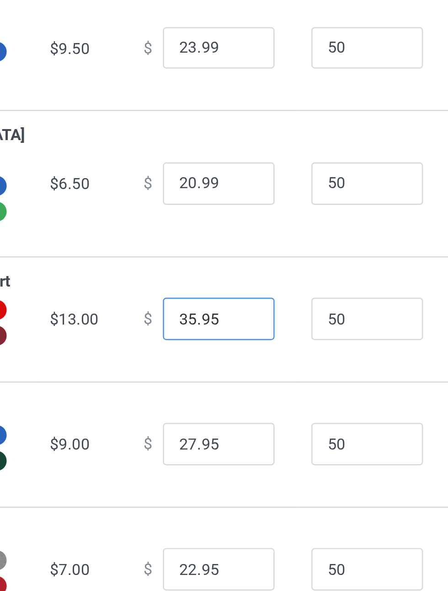
click at [227, 389] on input "35.95" at bounding box center [248, 380] width 46 height 17
click at [248, 389] on input "29.95" at bounding box center [248, 380] width 46 height 17
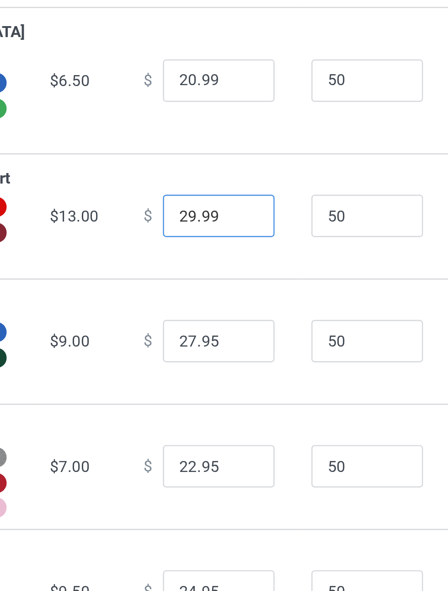
type input "29.99"
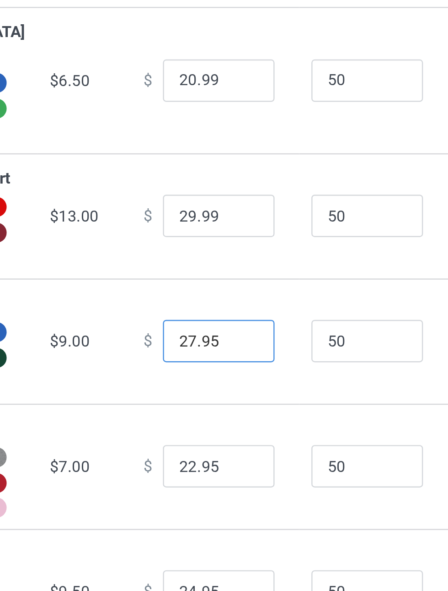
click at [226, 440] on input "27.95" at bounding box center [248, 431] width 46 height 17
click at [251, 440] on input "24.95" at bounding box center [248, 431] width 46 height 17
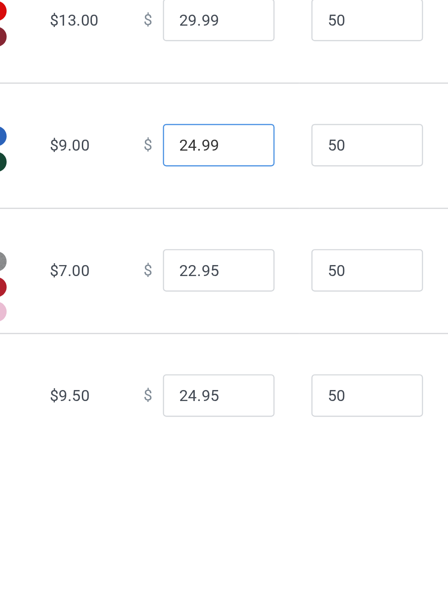
scroll to position [24, 0]
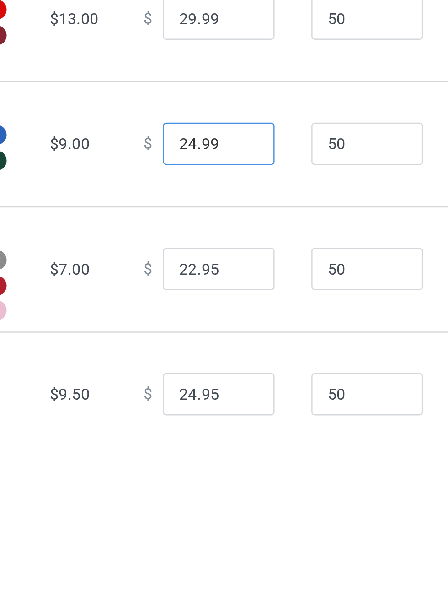
type input "24.99"
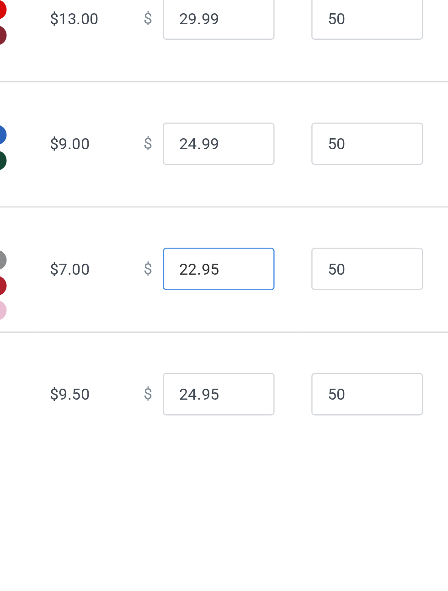
click at [225, 467] on input "22.95" at bounding box center [248, 458] width 46 height 17
click at [248, 467] on input "21.95" at bounding box center [248, 458] width 46 height 17
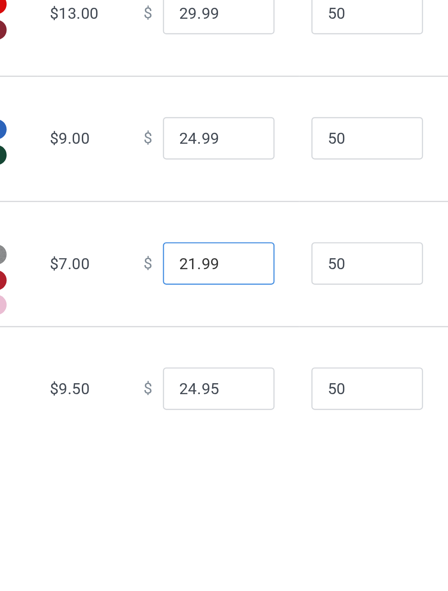
scroll to position [55, 0]
type input "21.99"
click at [228, 516] on input "24.95" at bounding box center [248, 507] width 46 height 17
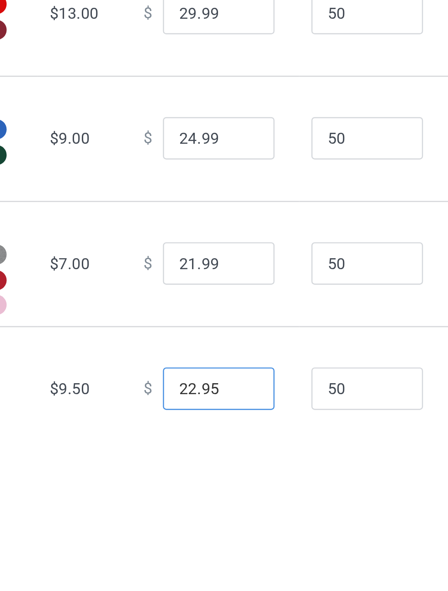
click at [251, 516] on input "22.95" at bounding box center [248, 507] width 46 height 17
type input "22.99"
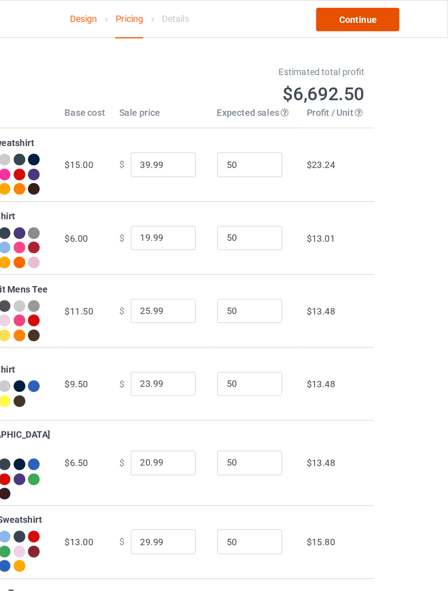
click at [398, 17] on link "Continue" at bounding box center [384, 13] width 59 height 16
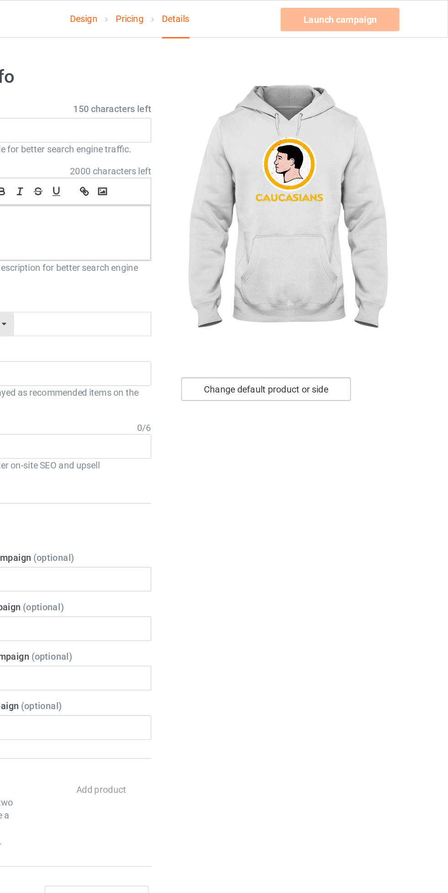
click at [343, 272] on div "Change default product or side" at bounding box center [319, 273] width 119 height 16
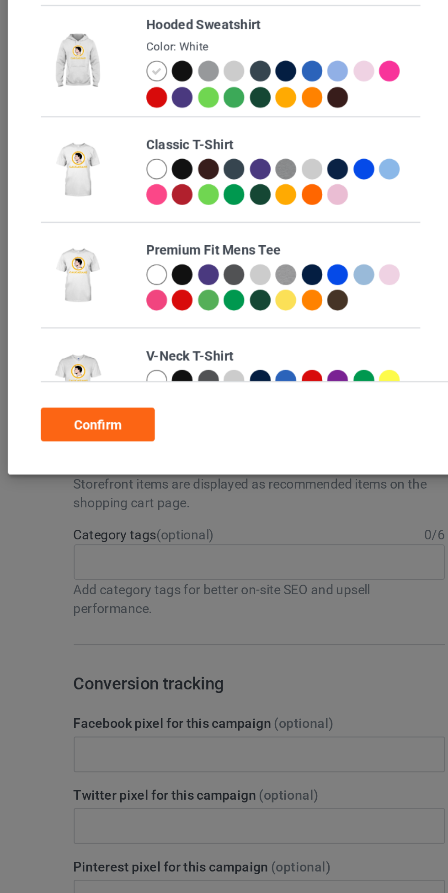
click at [113, 137] on div at bounding box center [112, 135] width 10 height 10
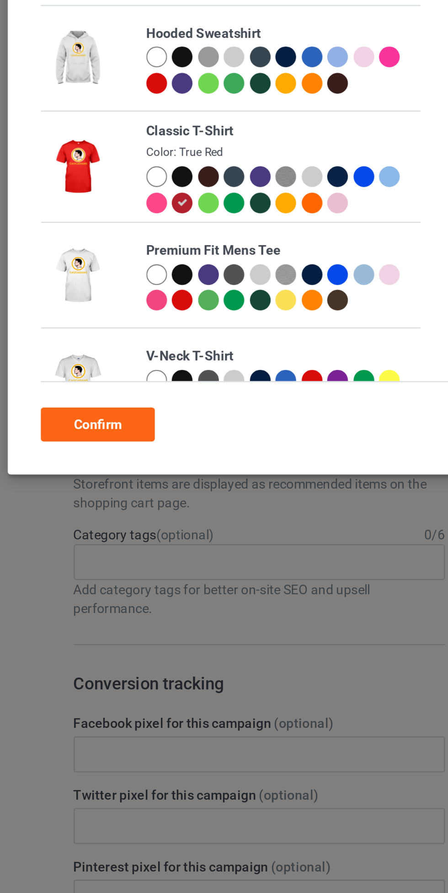
click at [91, 246] on div "Confirm" at bounding box center [70, 247] width 55 height 16
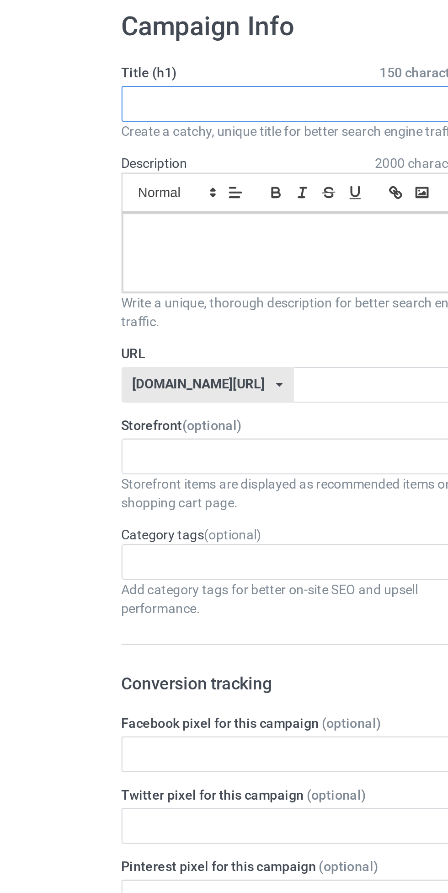
click at [169, 92] on input "text" at bounding box center [149, 91] width 180 height 17
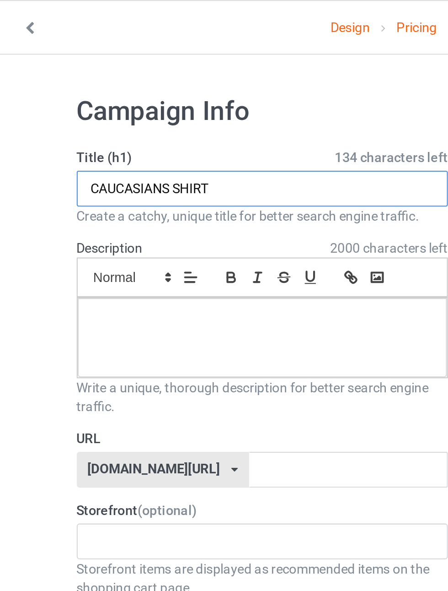
type input "CAUCASIANS SHIRT"
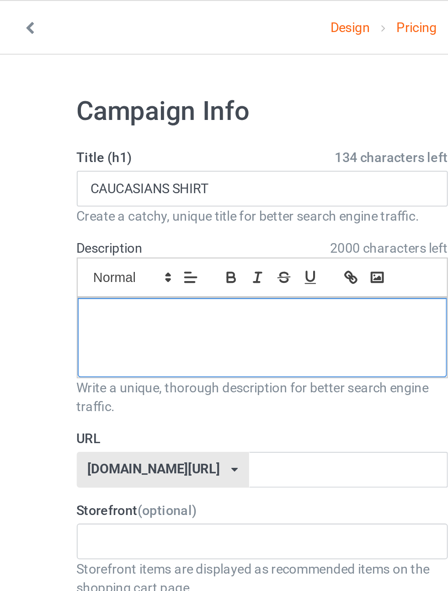
click at [177, 162] on div at bounding box center [148, 164] width 179 height 38
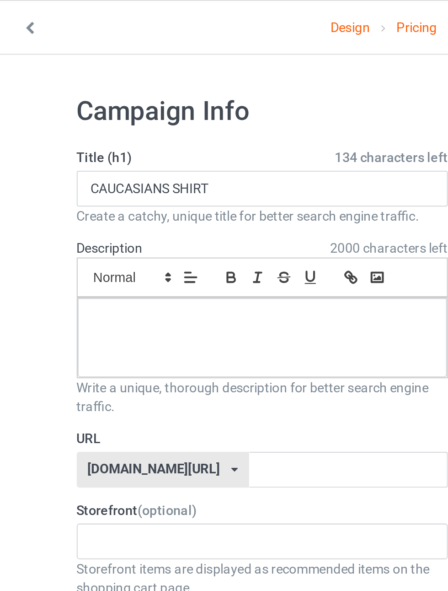
click at [102, 136] on polygon at bounding box center [103, 135] width 2 height 1
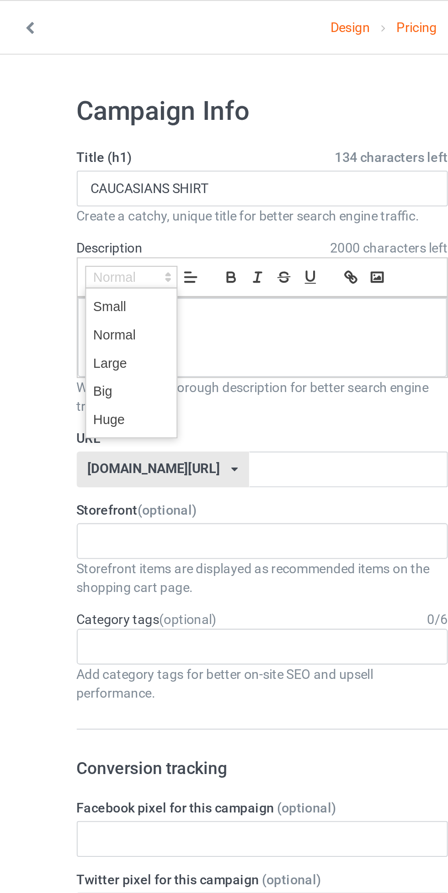
click at [90, 191] on span at bounding box center [85, 190] width 37 height 14
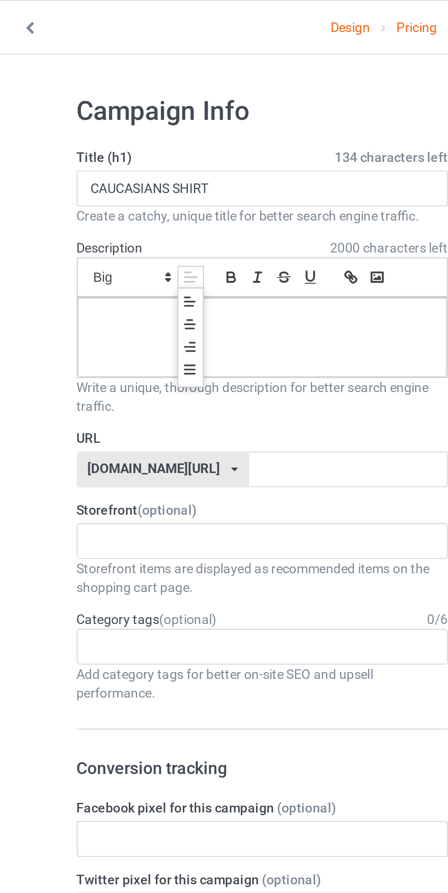
click at [116, 159] on line at bounding box center [114, 159] width 4 height 0
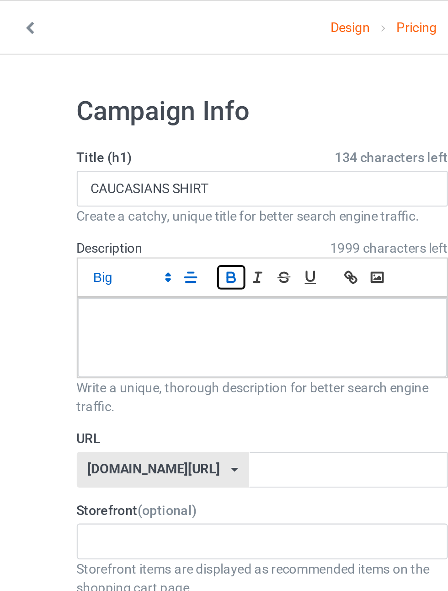
click at [135, 137] on icon "button" at bounding box center [134, 135] width 4 height 2
click at [148, 136] on icon "button" at bounding box center [147, 134] width 8 height 8
click at [98, 136] on span at bounding box center [85, 134] width 45 height 11
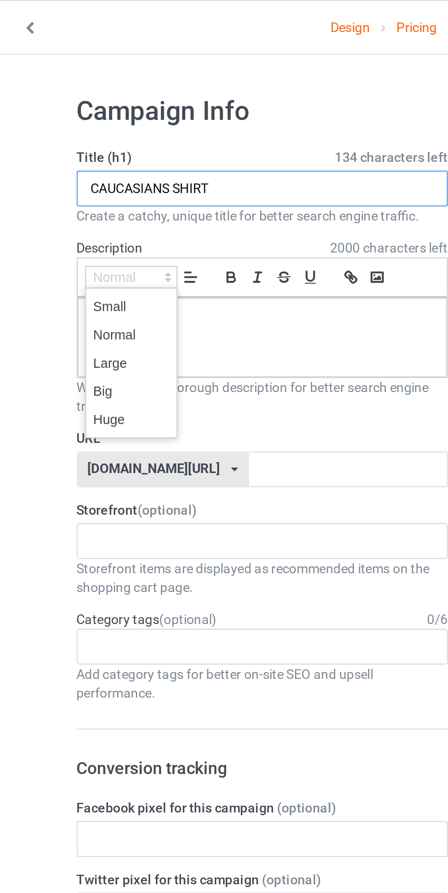
click at [161, 90] on input "CAUCASIANS SHIRT" at bounding box center [149, 91] width 180 height 17
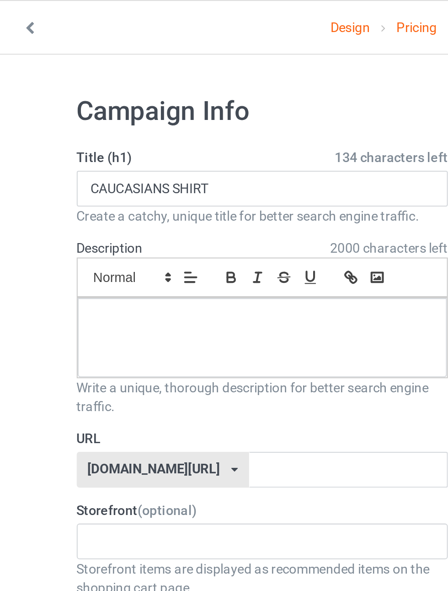
click at [102, 132] on icon at bounding box center [103, 134] width 8 height 8
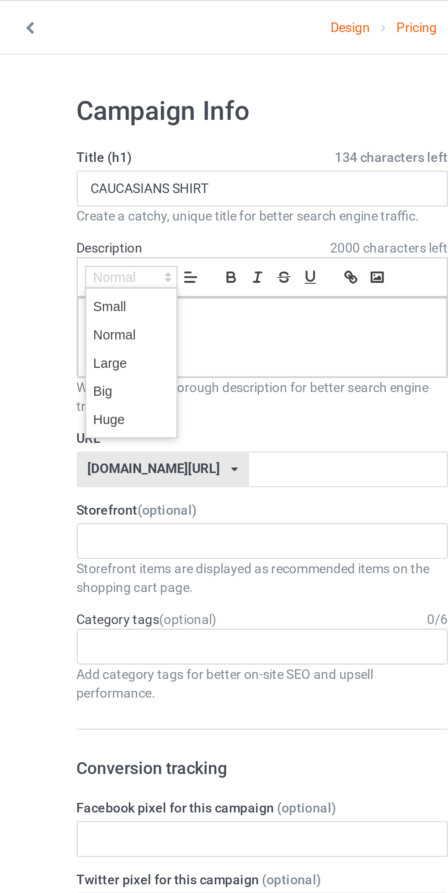
click at [91, 188] on span at bounding box center [85, 190] width 37 height 14
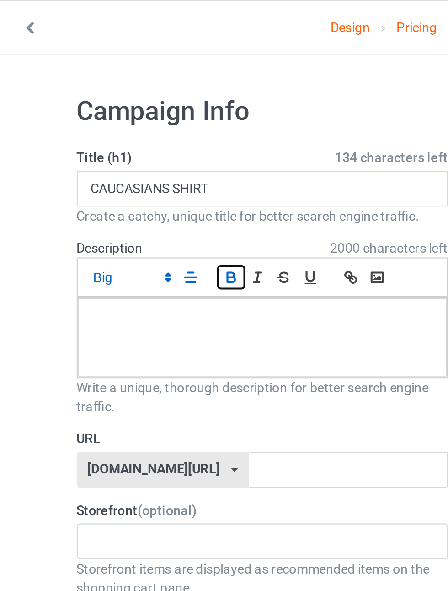
click at [134, 135] on icon "button" at bounding box center [134, 134] width 8 height 8
click at [146, 136] on line "button" at bounding box center [146, 134] width 1 height 5
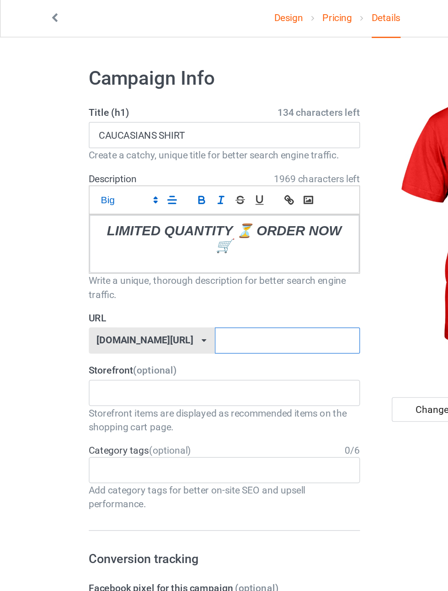
click at [189, 228] on input "text" at bounding box center [191, 227] width 97 height 17
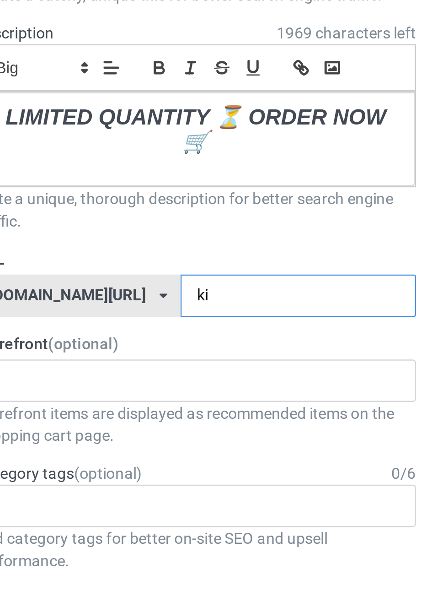
type input "k"
type input "cauca"
type input "Caucasians"
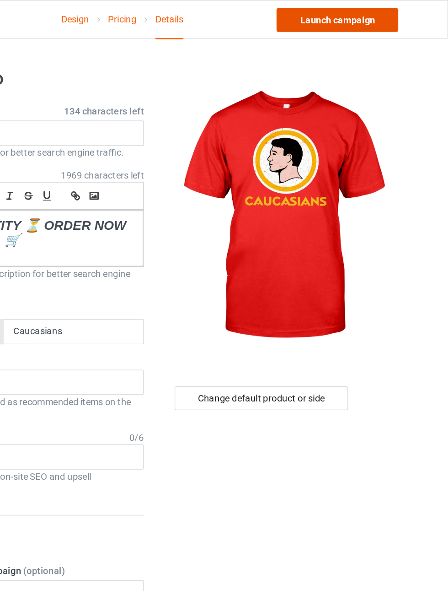
click at [384, 14] on link "Launch campaign" at bounding box center [372, 13] width 84 height 16
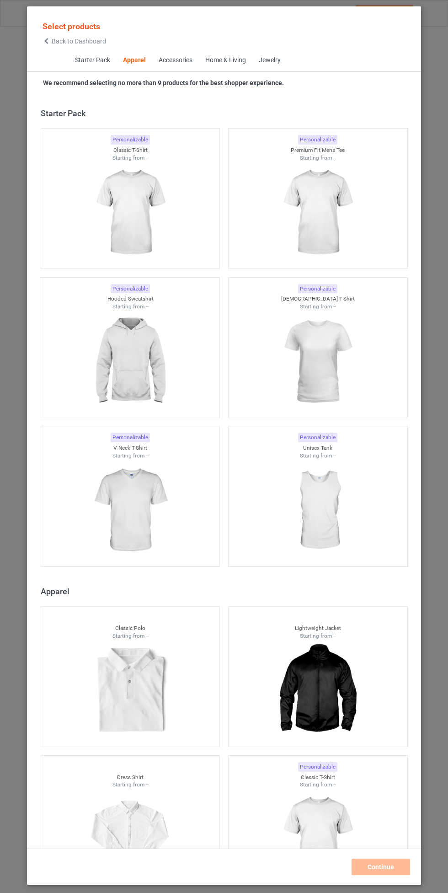
scroll to position [489, 0]
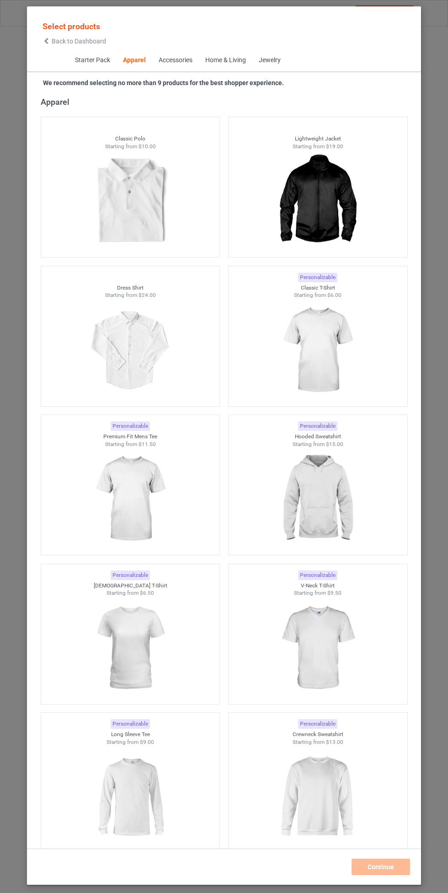
click at [328, 349] on img at bounding box center [318, 350] width 82 height 102
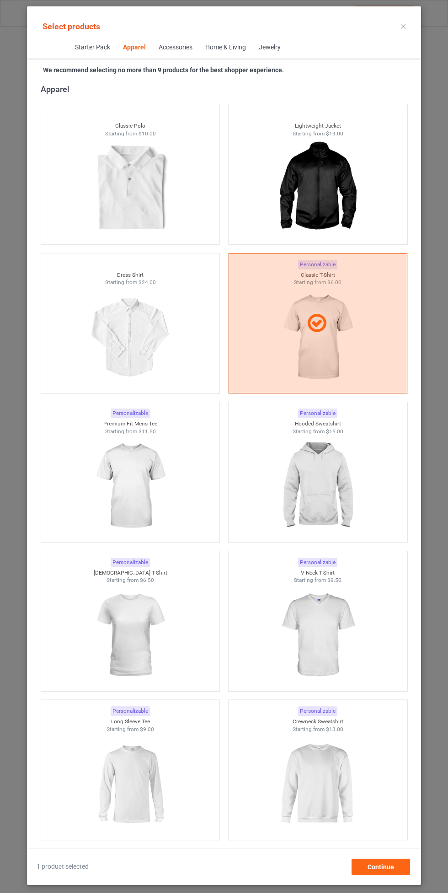
click at [321, 484] on img at bounding box center [318, 486] width 82 height 102
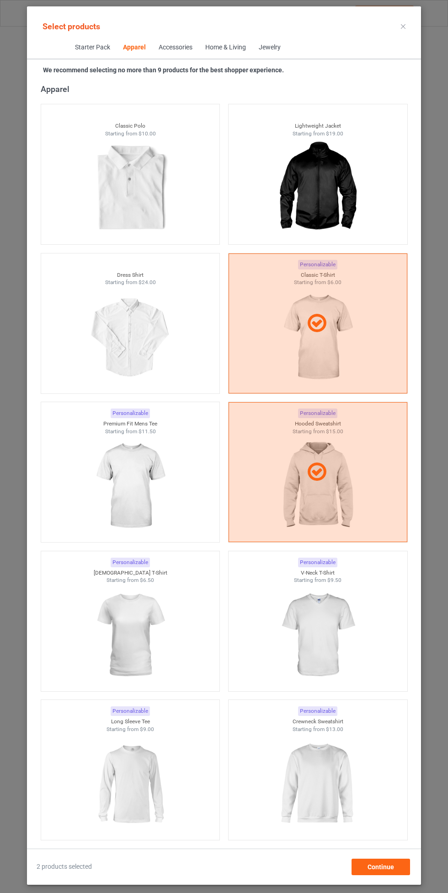
click at [124, 494] on img at bounding box center [130, 486] width 82 height 102
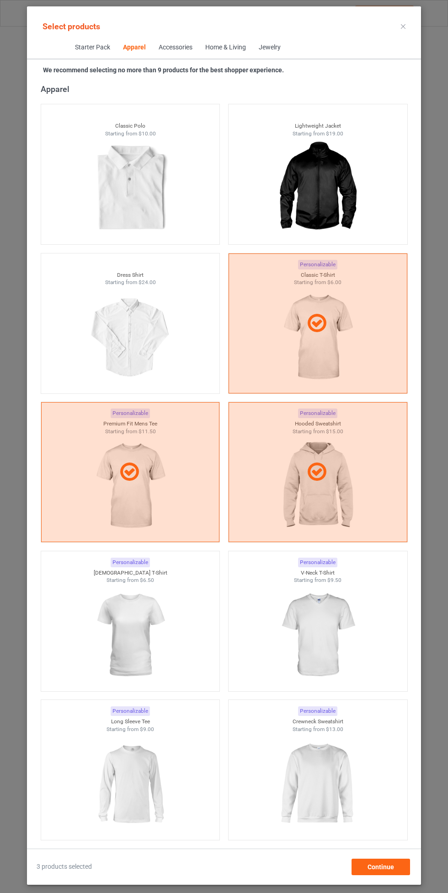
click at [325, 630] on img at bounding box center [318, 635] width 82 height 102
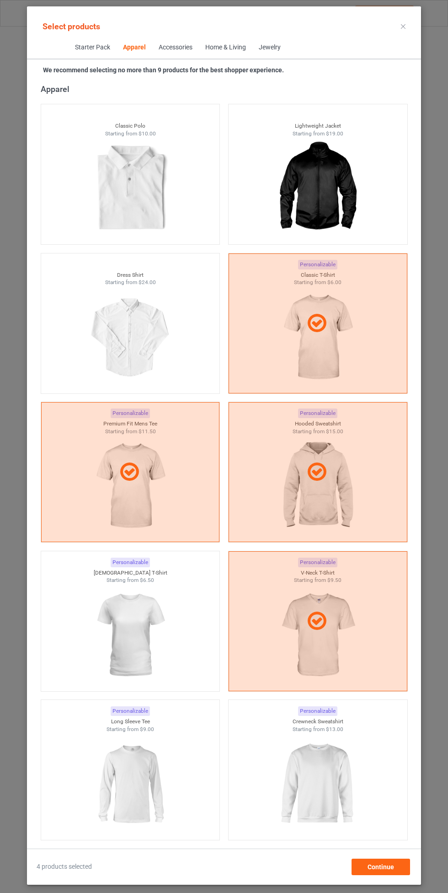
click at [131, 650] on img at bounding box center [130, 635] width 82 height 102
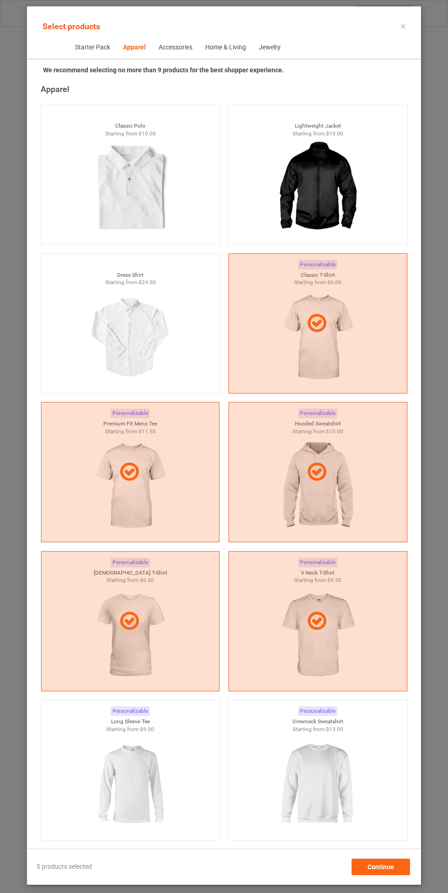
click at [334, 760] on img at bounding box center [318, 784] width 82 height 102
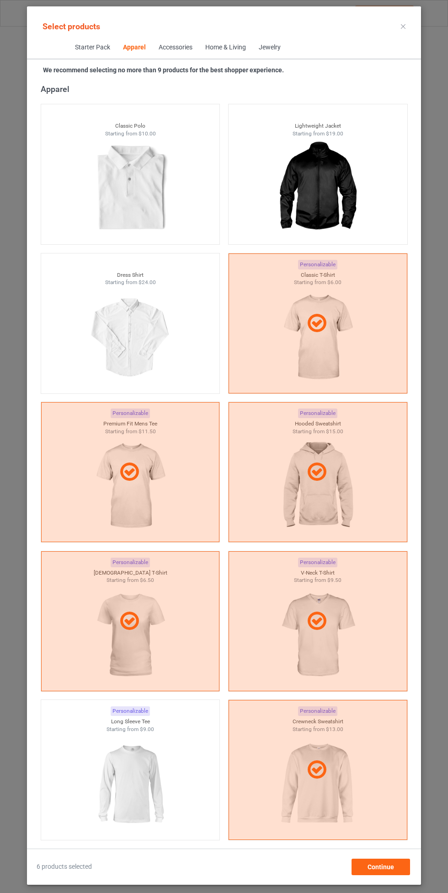
click at [149, 780] on img at bounding box center [130, 784] width 82 height 102
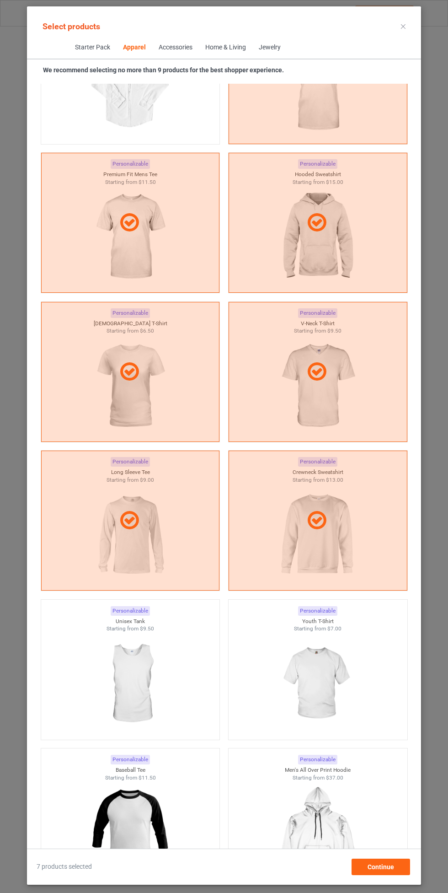
scroll to position [763, 0]
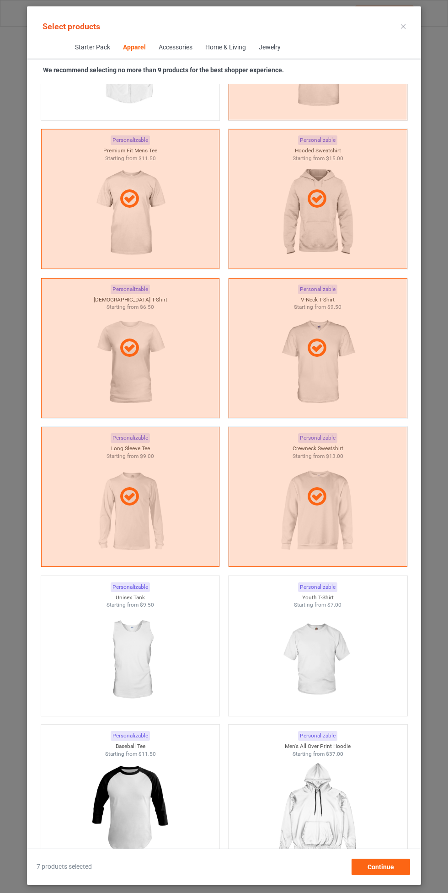
click at [328, 656] on img at bounding box center [318, 660] width 82 height 102
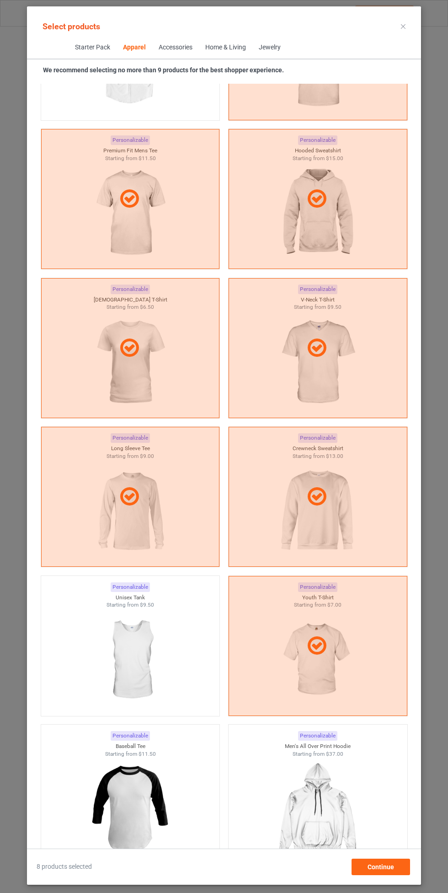
click at [127, 662] on img at bounding box center [130, 660] width 82 height 102
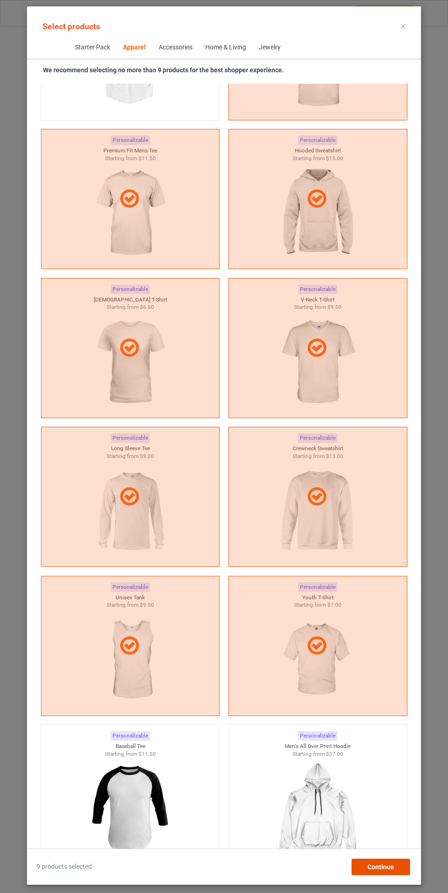
click at [393, 874] on div "Continue" at bounding box center [381, 867] width 59 height 16
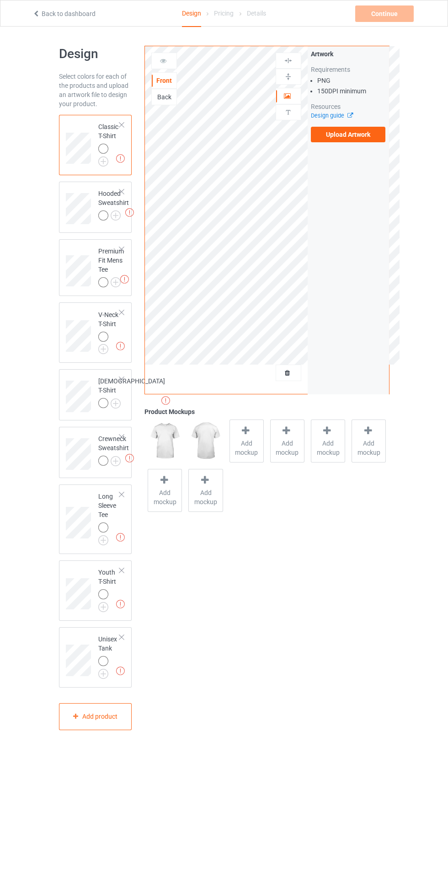
click at [0, 0] on img at bounding box center [0, 0] width 0 height 0
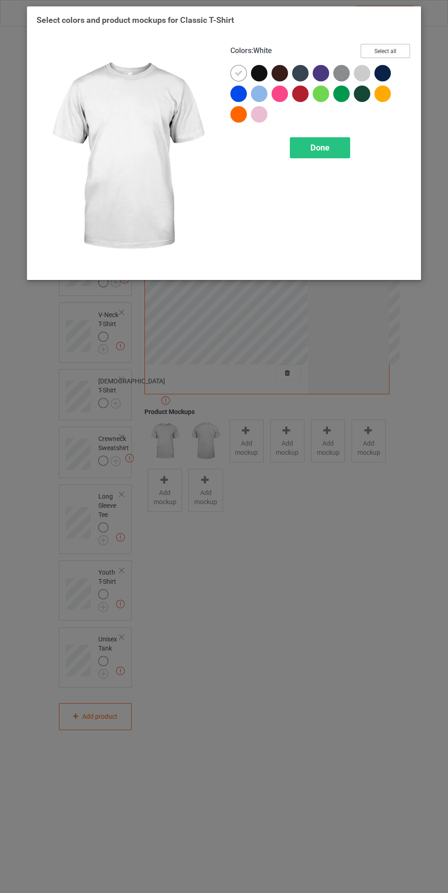
click at [399, 54] on button "Select all" at bounding box center [385, 51] width 49 height 14
click at [328, 145] on span "Done" at bounding box center [320, 148] width 19 height 10
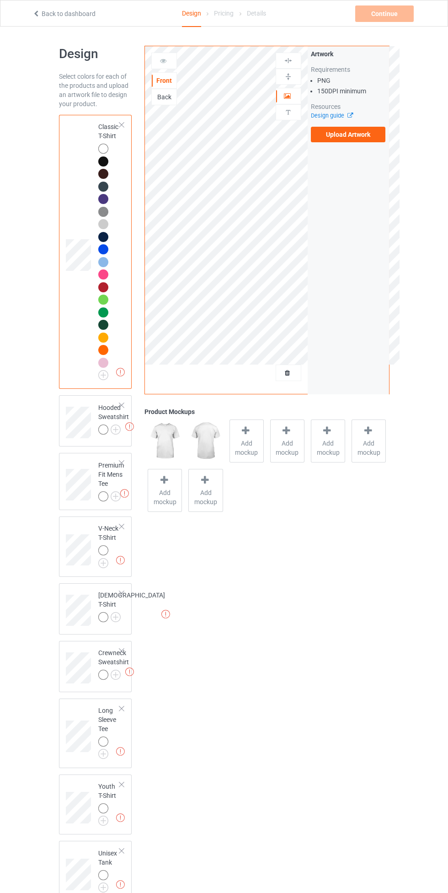
click at [0, 0] on img at bounding box center [0, 0] width 0 height 0
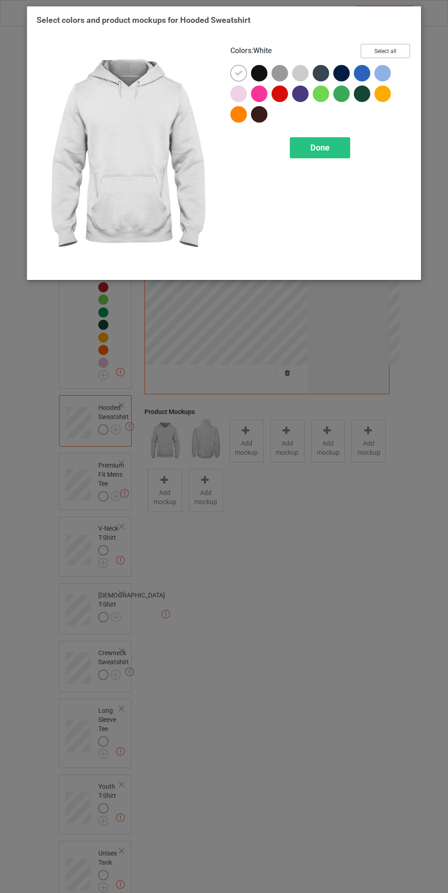
click at [400, 47] on button "Select all" at bounding box center [385, 51] width 49 height 14
click at [329, 152] on div "Done" at bounding box center [320, 147] width 60 height 21
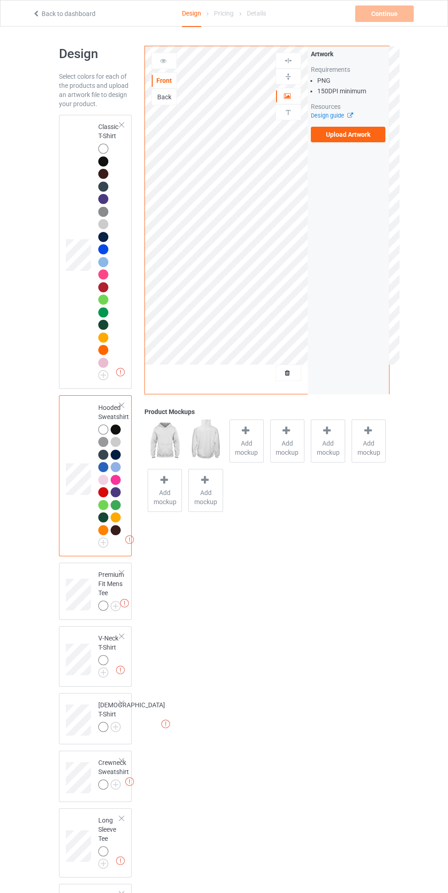
click at [367, 135] on label "Upload Artwork" at bounding box center [348, 135] width 75 height 16
click at [0, 0] on input "Upload Artwork" at bounding box center [0, 0] width 0 height 0
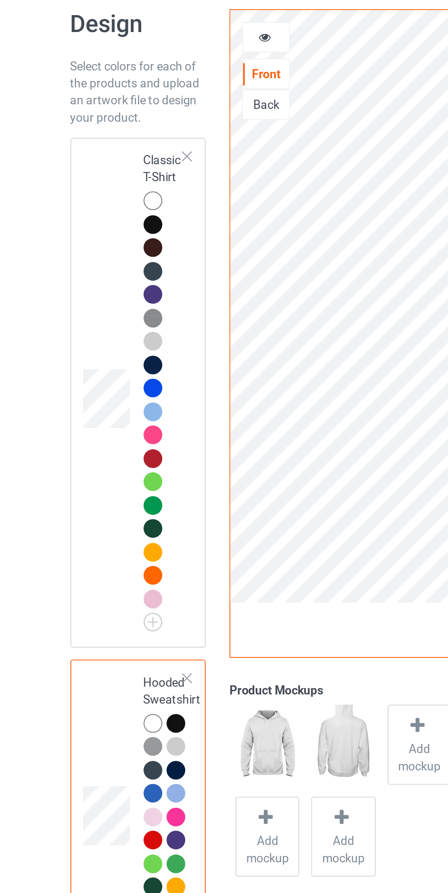
click at [103, 152] on div at bounding box center [103, 149] width 10 height 10
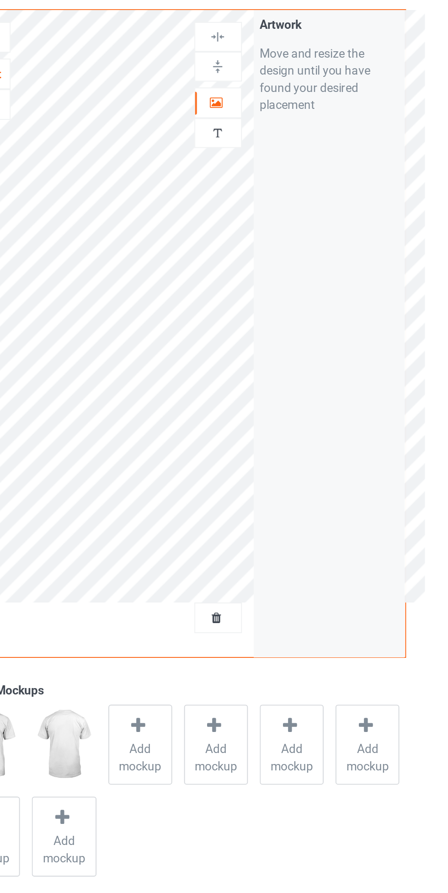
click at [291, 98] on div at bounding box center [288, 95] width 25 height 9
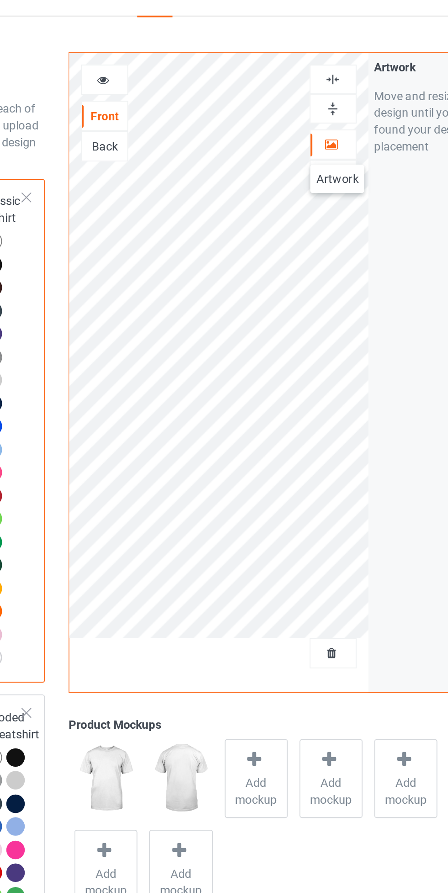
click at [290, 58] on img at bounding box center [288, 60] width 9 height 9
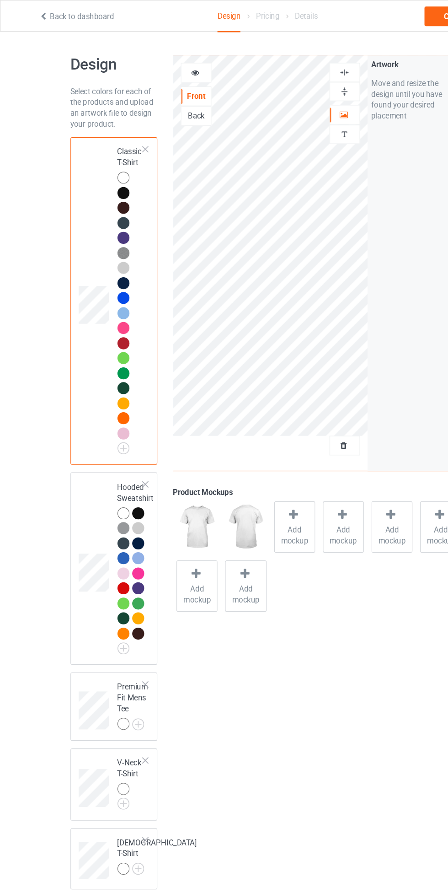
click at [295, 59] on div at bounding box center [288, 60] width 25 height 9
click at [0, 0] on img at bounding box center [0, 0] width 0 height 0
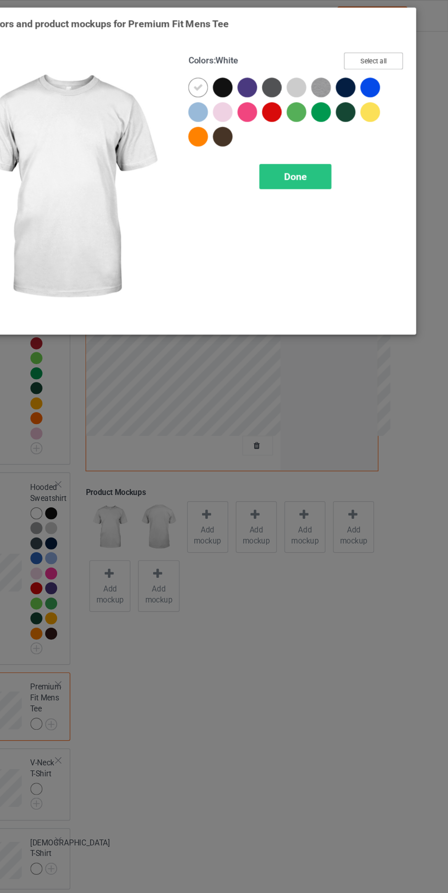
click at [393, 47] on button "Select all" at bounding box center [385, 51] width 49 height 14
click at [333, 140] on div "Done" at bounding box center [320, 147] width 60 height 21
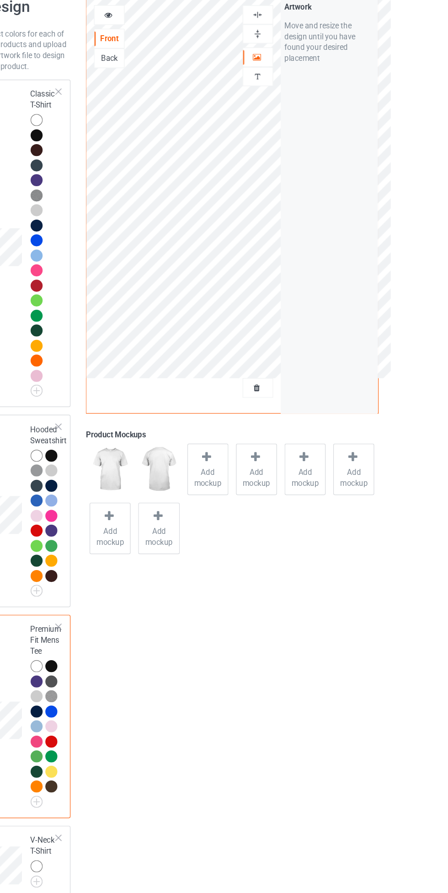
scroll to position [304, 0]
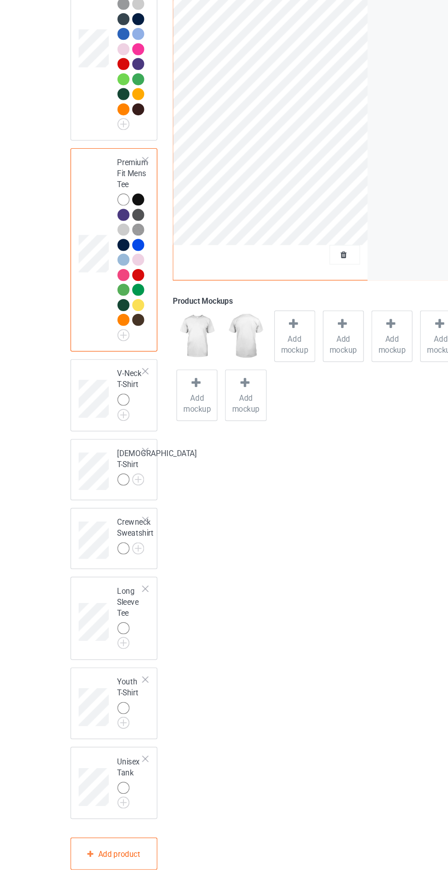
click at [0, 0] on img at bounding box center [0, 0] width 0 height 0
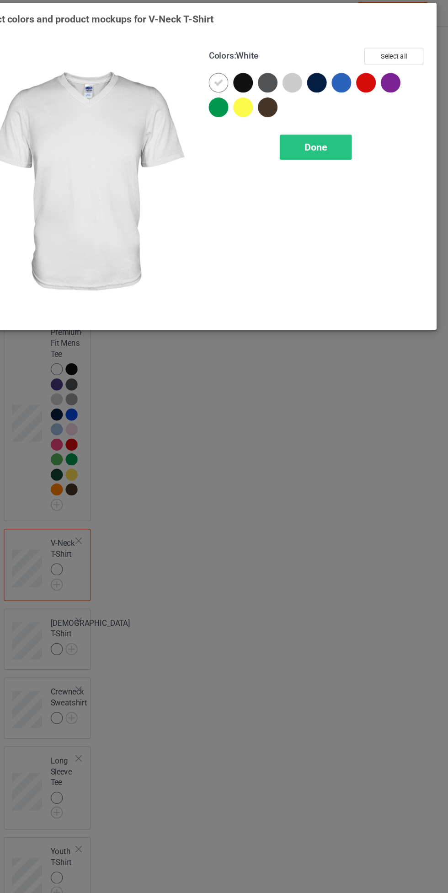
scroll to position [304, 0]
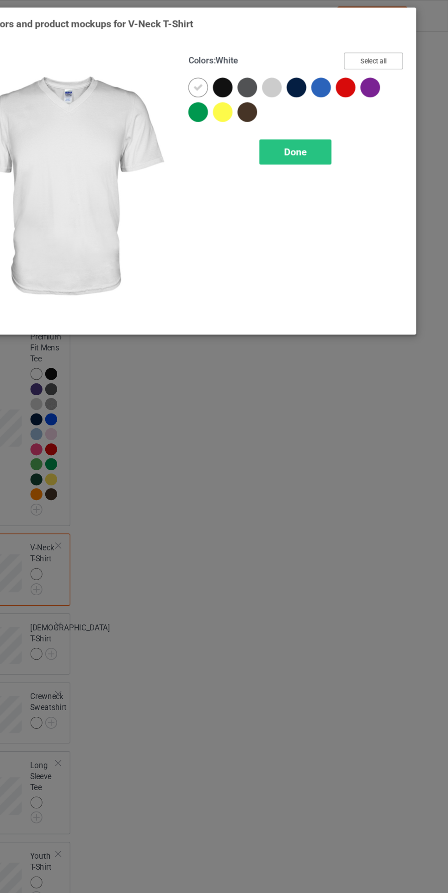
click at [404, 45] on button "Select all" at bounding box center [385, 51] width 49 height 14
click at [327, 129] on span "Done" at bounding box center [320, 127] width 19 height 10
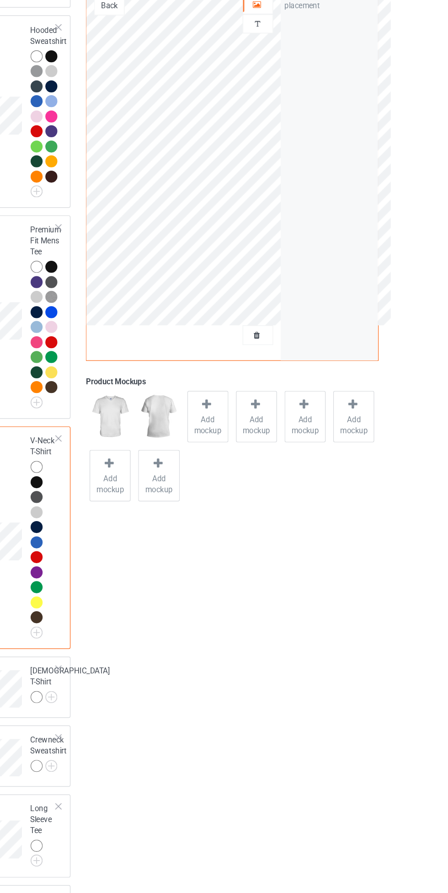
scroll to position [430, 0]
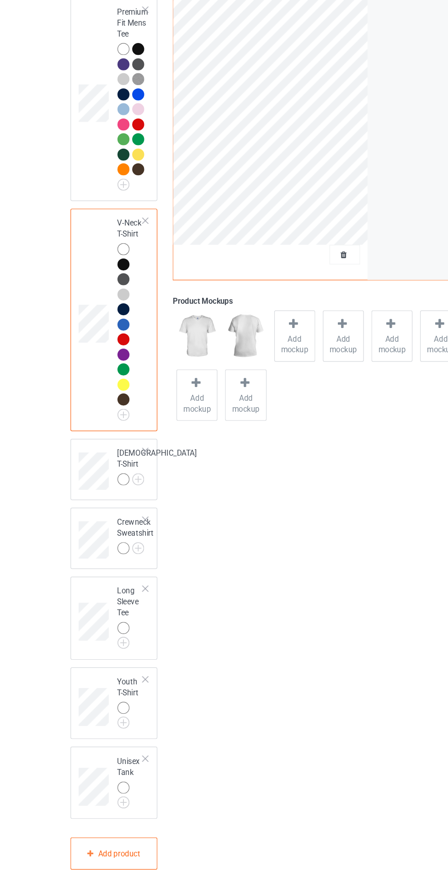
click at [0, 0] on img at bounding box center [0, 0] width 0 height 0
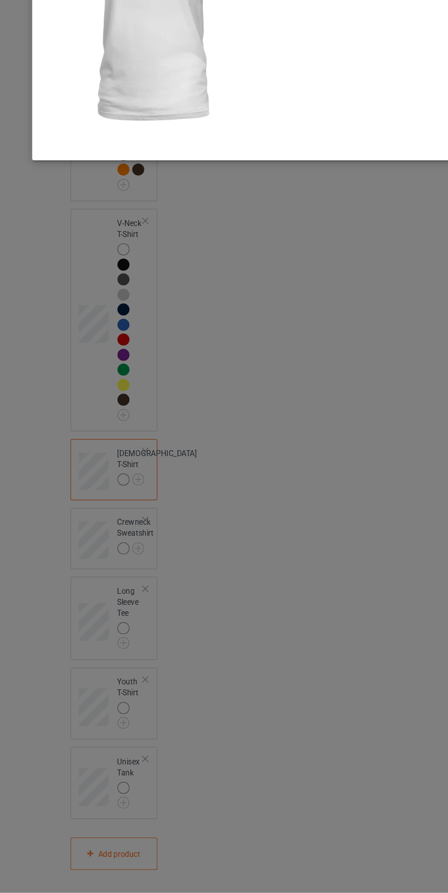
scroll to position [430, 0]
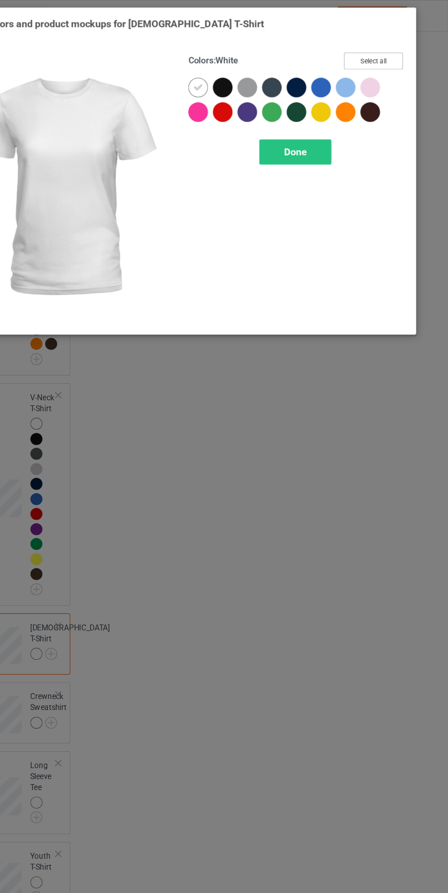
click at [401, 54] on button "Select all" at bounding box center [385, 51] width 49 height 14
click at [333, 127] on div "Done" at bounding box center [320, 127] width 60 height 21
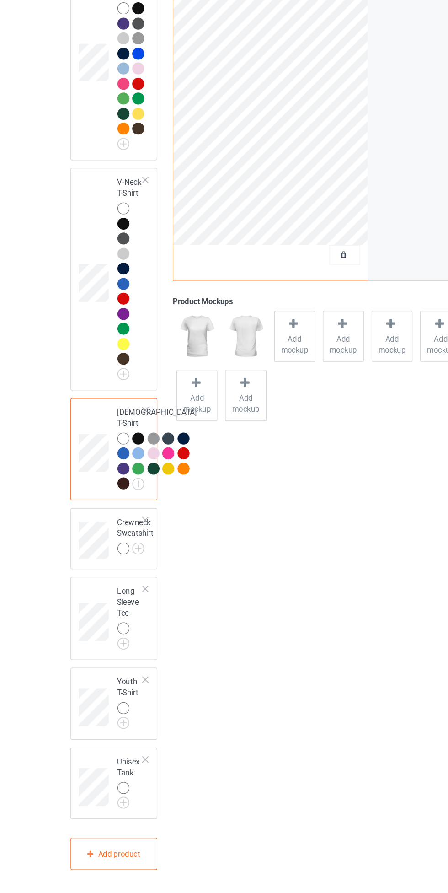
scroll to position [618, 0]
click at [0, 0] on img at bounding box center [0, 0] width 0 height 0
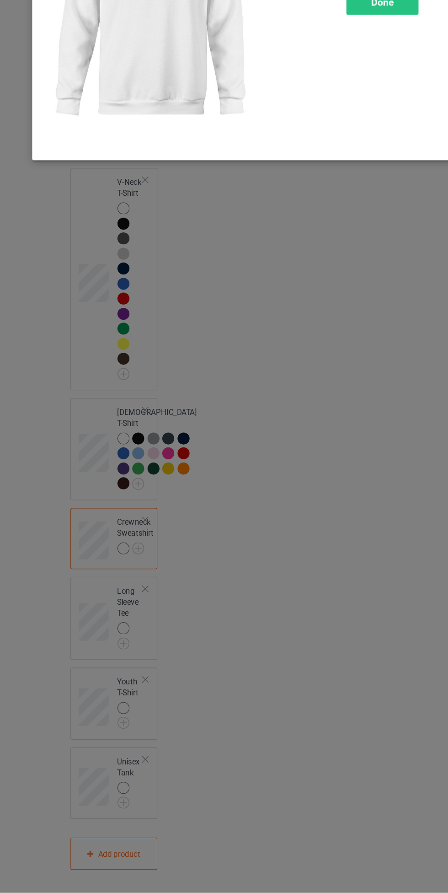
scroll to position [618, 0]
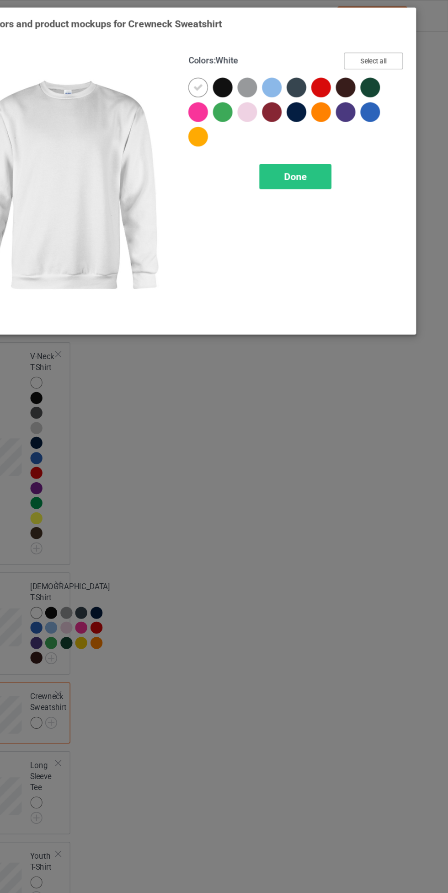
click at [405, 56] on button "Select all" at bounding box center [385, 51] width 49 height 14
click at [331, 153] on div "Done" at bounding box center [320, 147] width 60 height 21
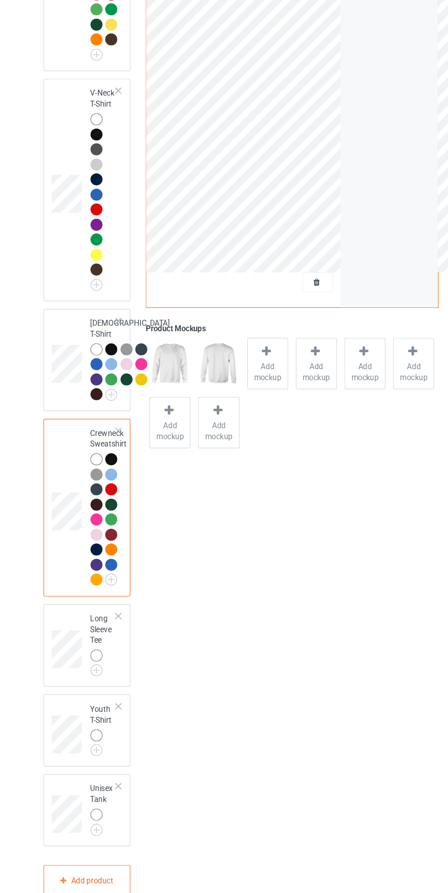
scroll to position [716, 0]
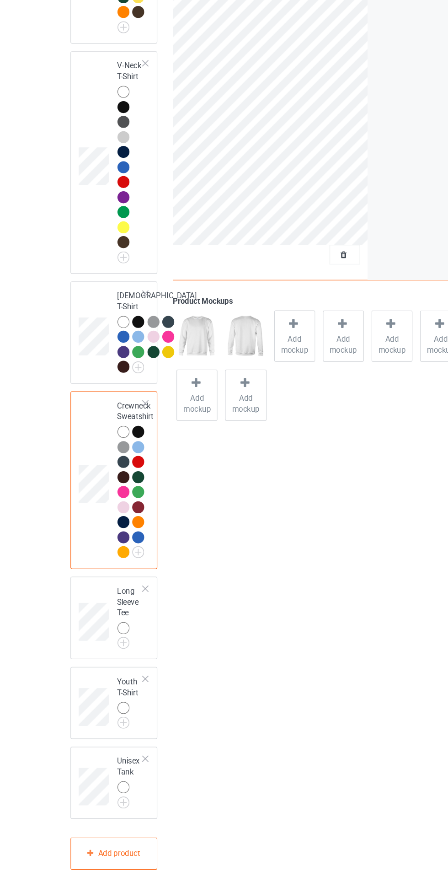
click at [0, 0] on img at bounding box center [0, 0] width 0 height 0
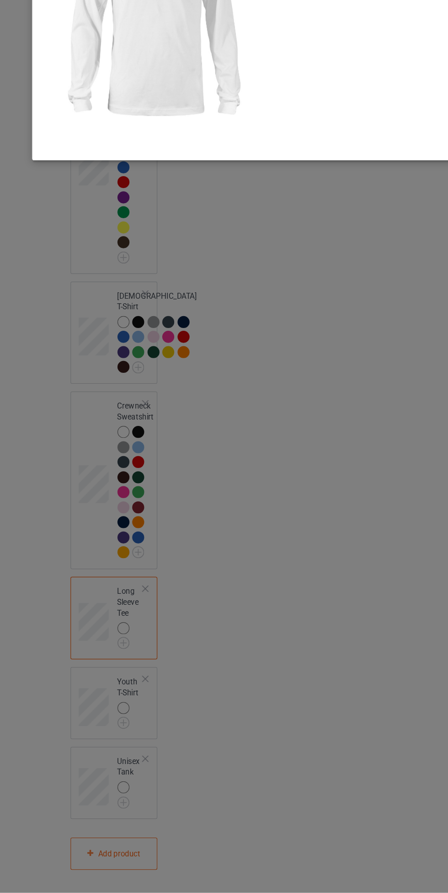
scroll to position [716, 0]
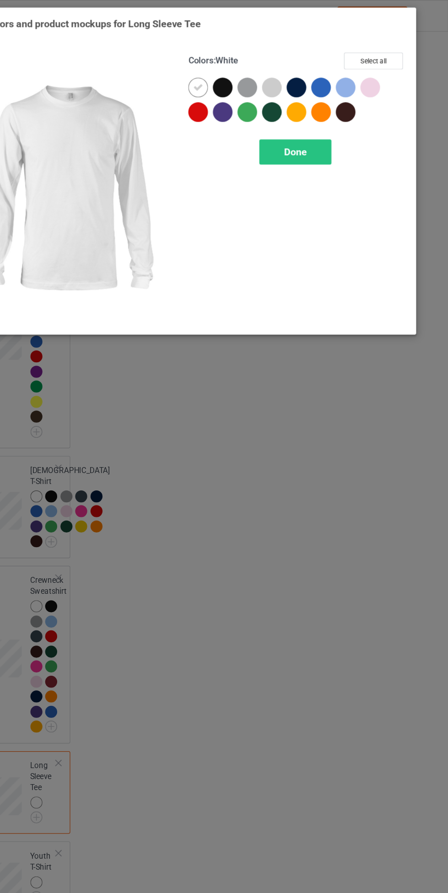
click at [383, 69] on div at bounding box center [383, 73] width 16 height 16
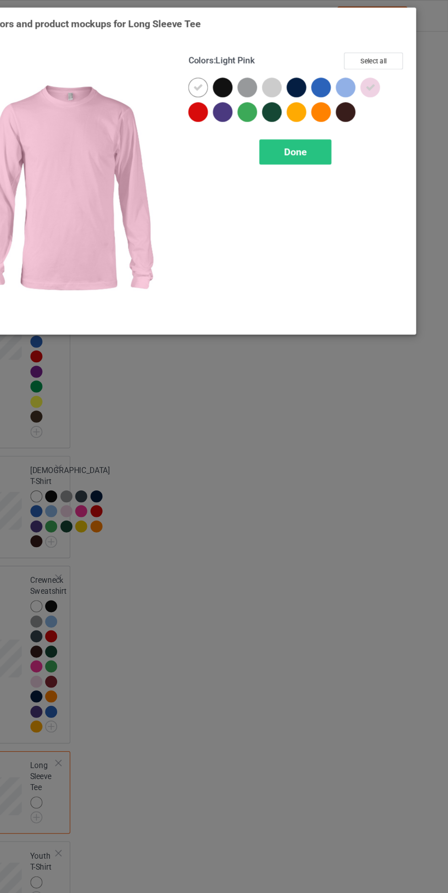
click at [331, 135] on div "Done" at bounding box center [320, 127] width 60 height 21
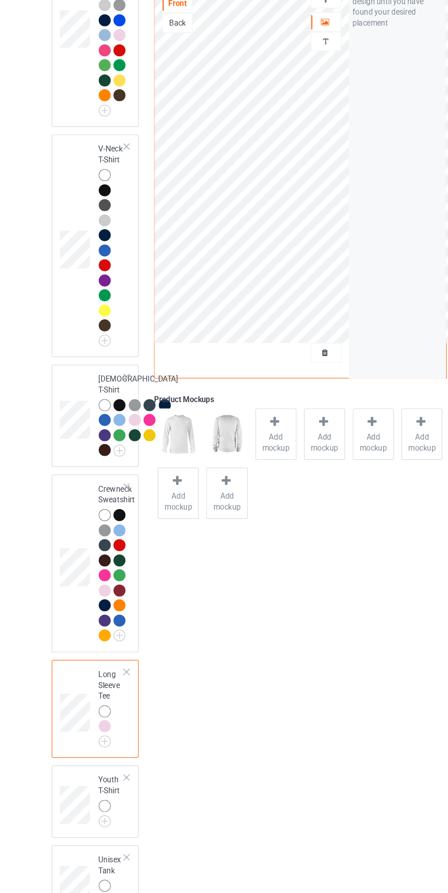
scroll to position [716, 0]
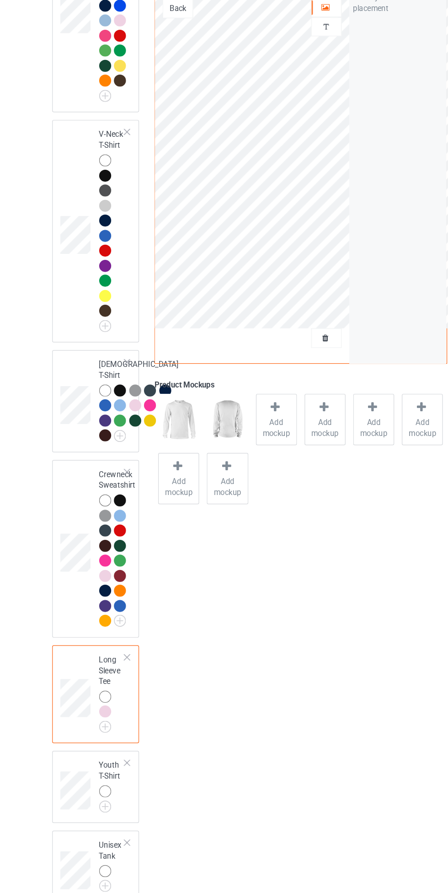
click at [0, 0] on img at bounding box center [0, 0] width 0 height 0
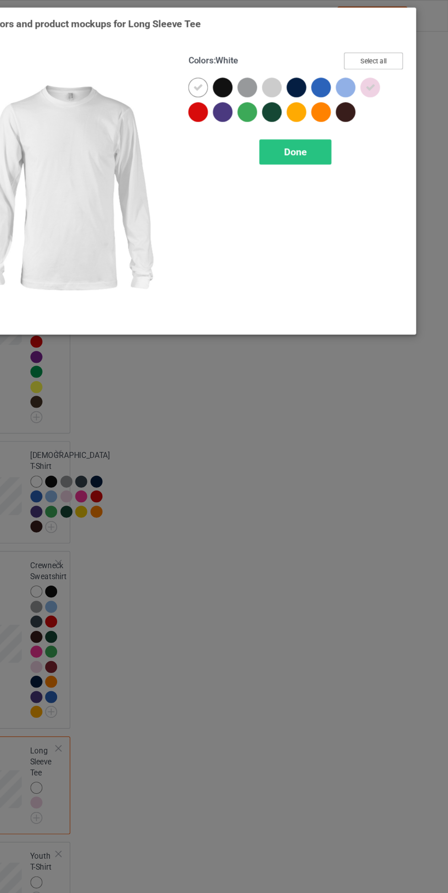
click at [400, 49] on button "Select all" at bounding box center [385, 51] width 49 height 14
click at [334, 131] on div "Done" at bounding box center [320, 127] width 60 height 21
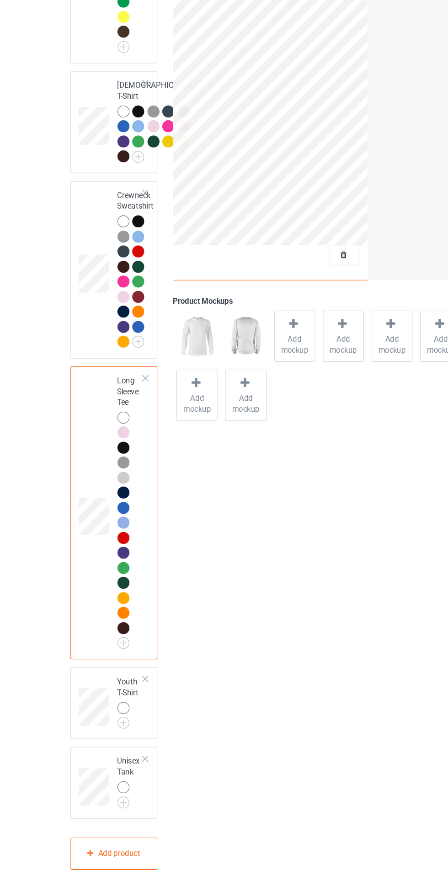
scroll to position [892, 0]
click at [0, 0] on img at bounding box center [0, 0] width 0 height 0
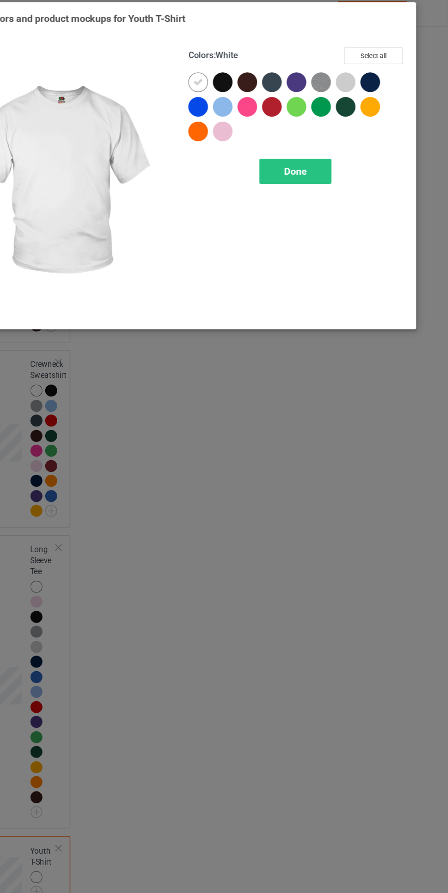
scroll to position [892, 0]
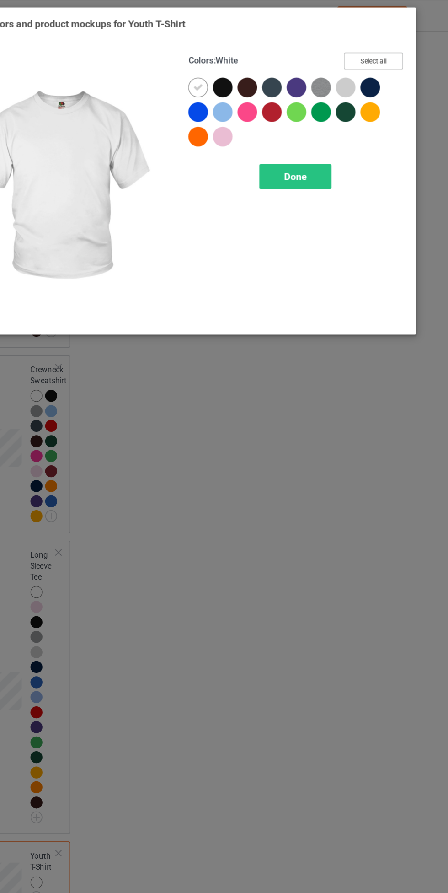
click at [403, 47] on button "Select all" at bounding box center [385, 51] width 49 height 14
click at [329, 149] on span "Done" at bounding box center [320, 148] width 19 height 10
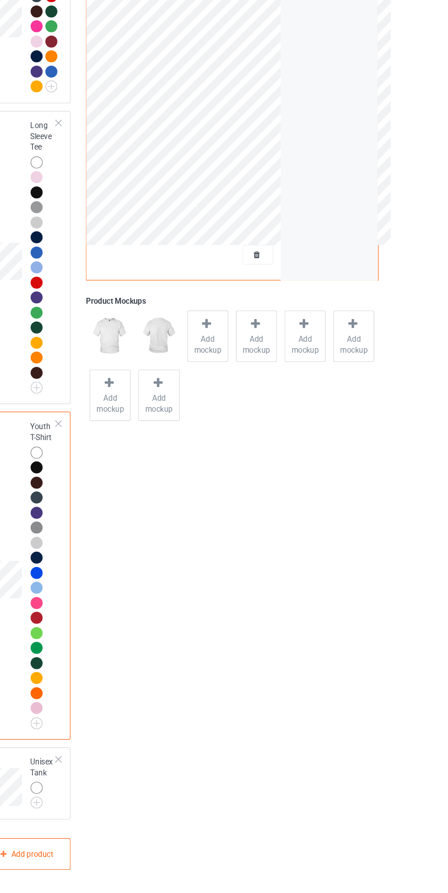
scroll to position [1106, 0]
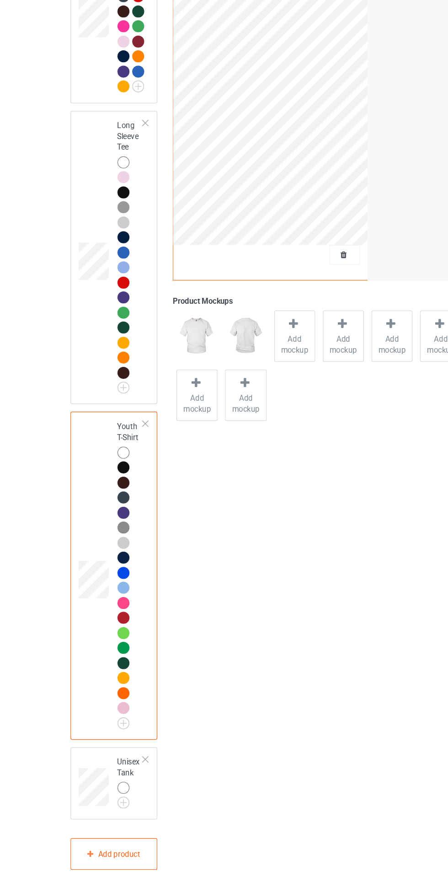
click at [0, 0] on img at bounding box center [0, 0] width 0 height 0
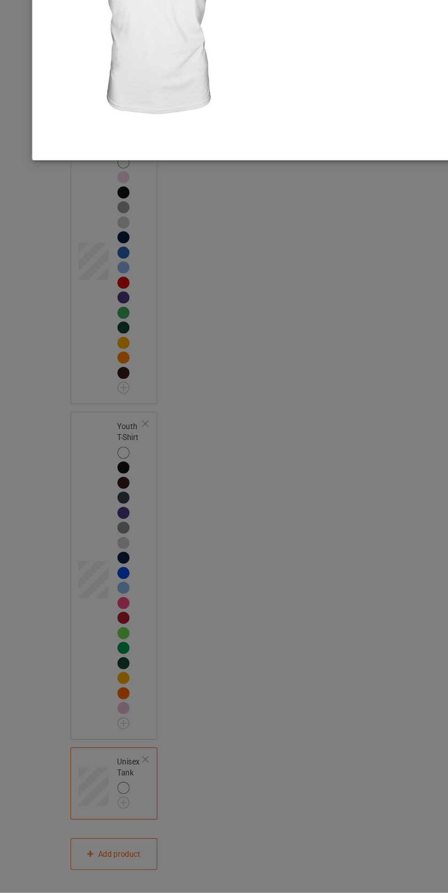
scroll to position [1106, 0]
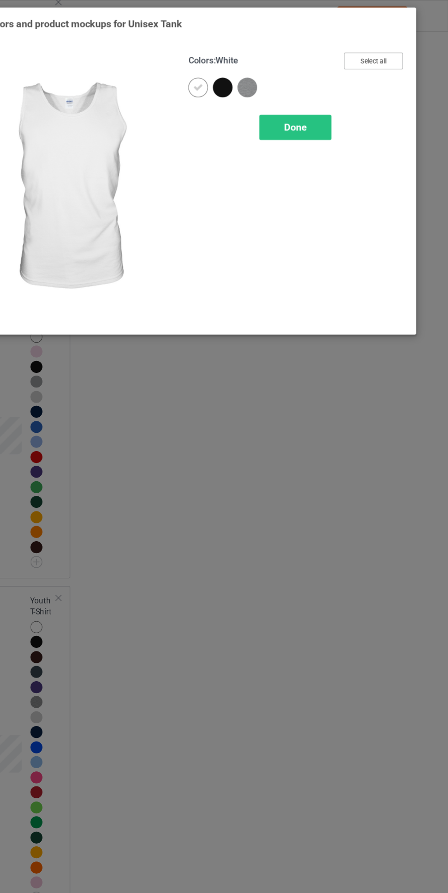
click at [402, 52] on button "Select all" at bounding box center [385, 51] width 49 height 14
click at [328, 117] on div "Done" at bounding box center [320, 106] width 60 height 21
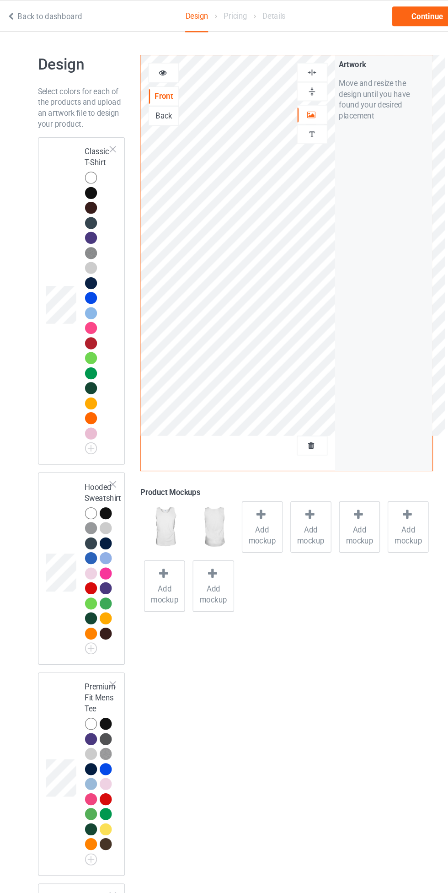
click at [104, 148] on div at bounding box center [103, 149] width 10 height 10
click at [288, 60] on img at bounding box center [288, 60] width 9 height 9
click at [248, 442] on span "Add mockup" at bounding box center [246, 448] width 33 height 18
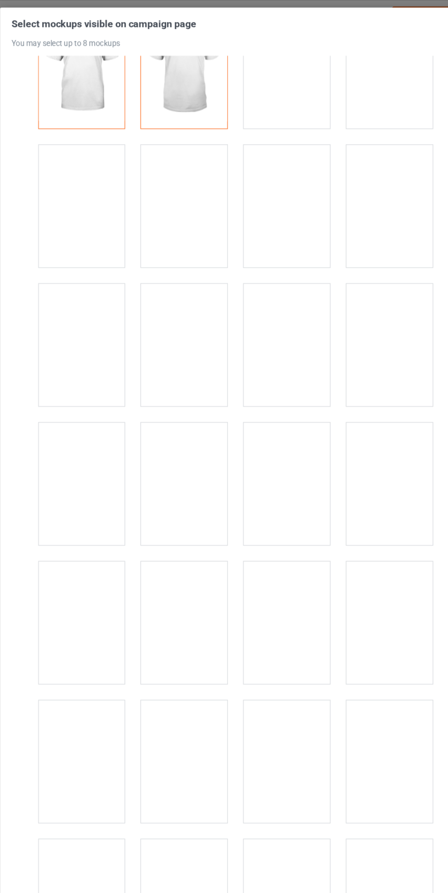
scroll to position [44, 0]
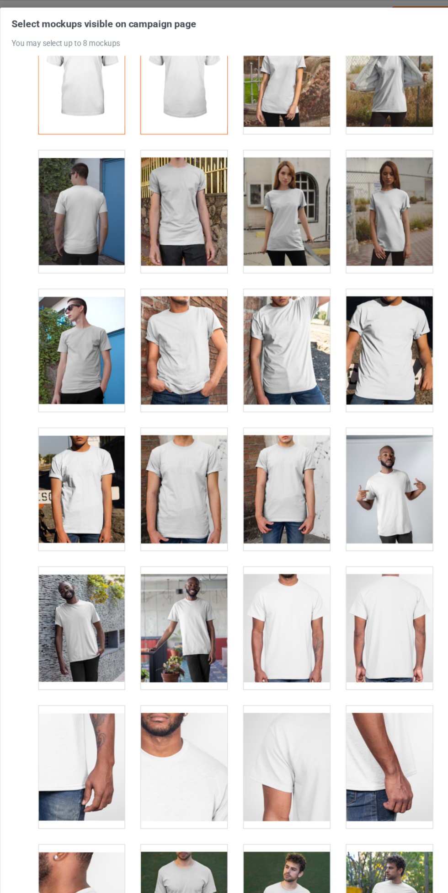
click at [176, 295] on div at bounding box center [181, 293] width 72 height 102
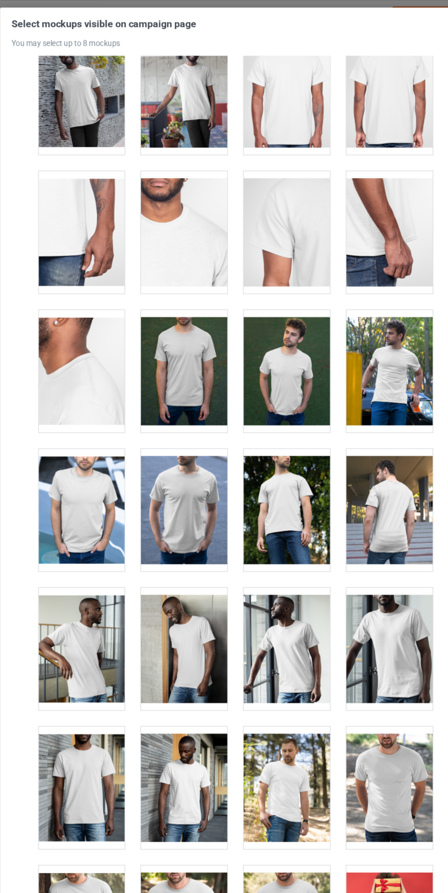
scroll to position [495, 0]
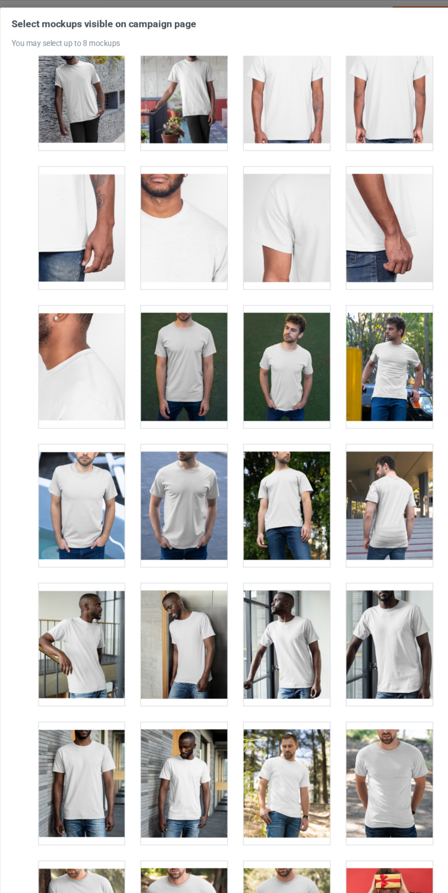
click at [185, 425] on div at bounding box center [181, 423] width 72 height 102
click at [188, 312] on div at bounding box center [181, 307] width 72 height 102
click at [278, 307] on div at bounding box center [267, 307] width 72 height 102
click at [268, 426] on div at bounding box center [267, 423] width 72 height 102
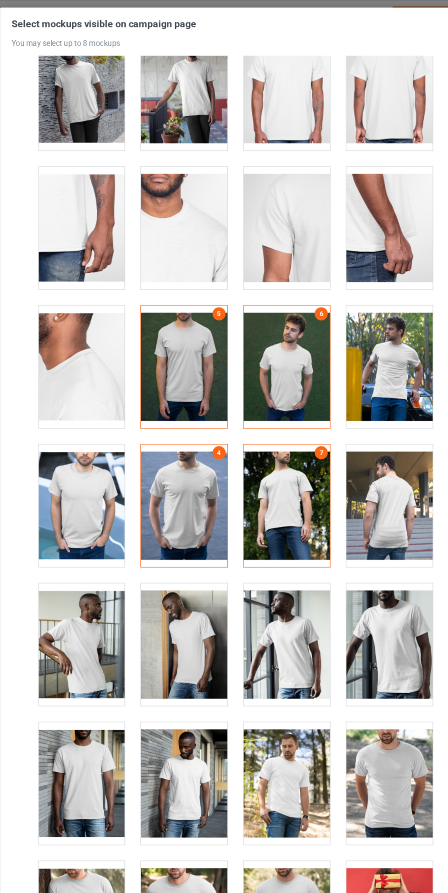
click at [123, 422] on div at bounding box center [95, 423] width 72 height 102
click at [345, 317] on div at bounding box center [353, 307] width 72 height 102
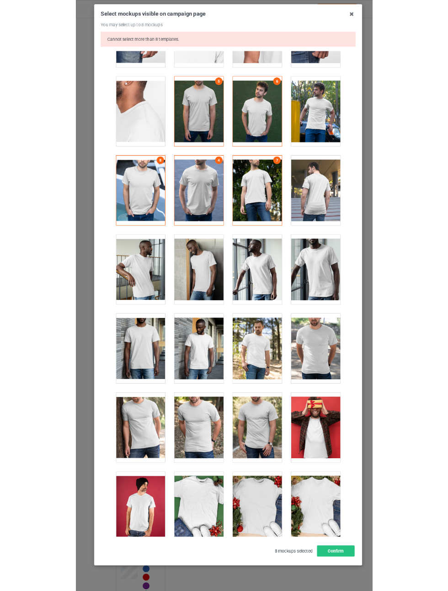
scroll to position [662, 0]
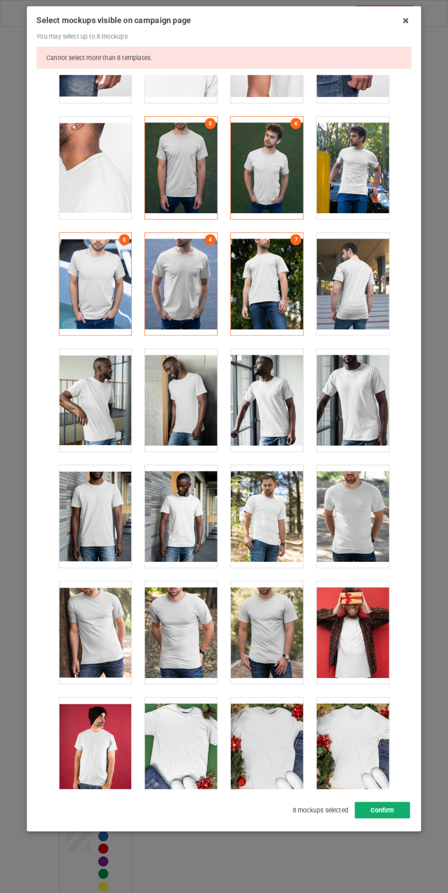
click at [390, 805] on button "Confirm" at bounding box center [382, 810] width 55 height 16
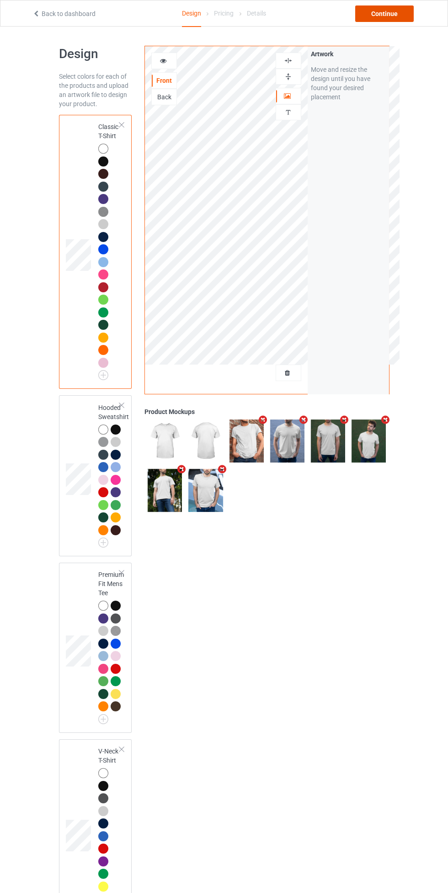
click at [403, 14] on div "Continue" at bounding box center [384, 13] width 59 height 16
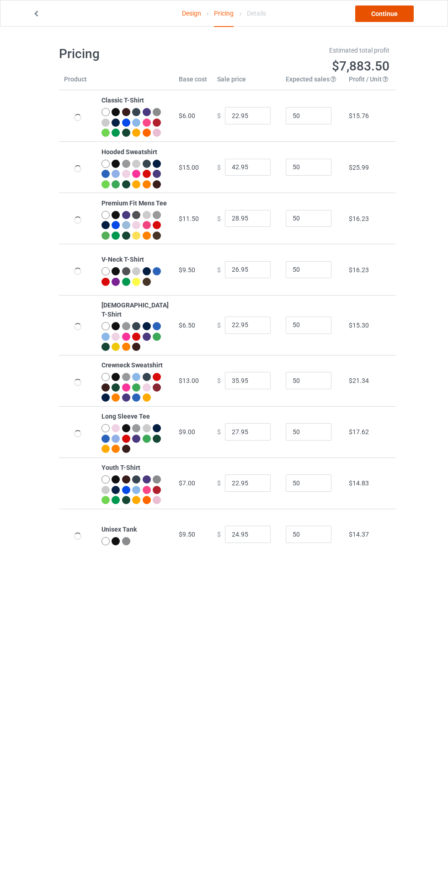
click at [403, 14] on link "Continue" at bounding box center [384, 13] width 59 height 16
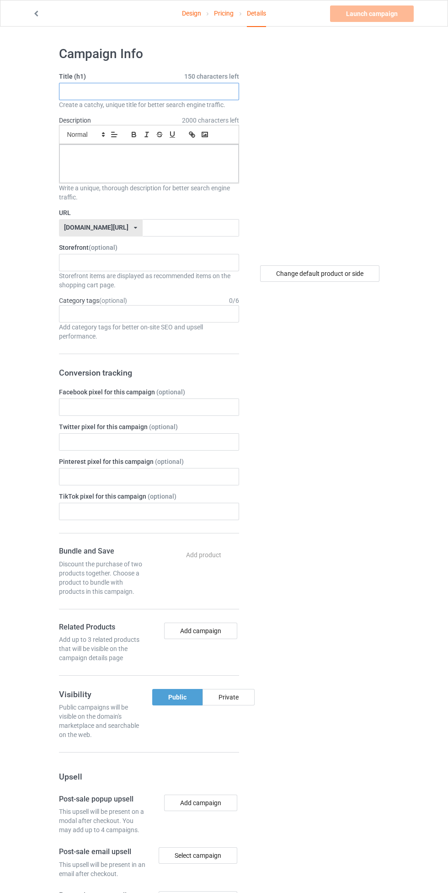
click at [192, 91] on input "text" at bounding box center [149, 91] width 180 height 17
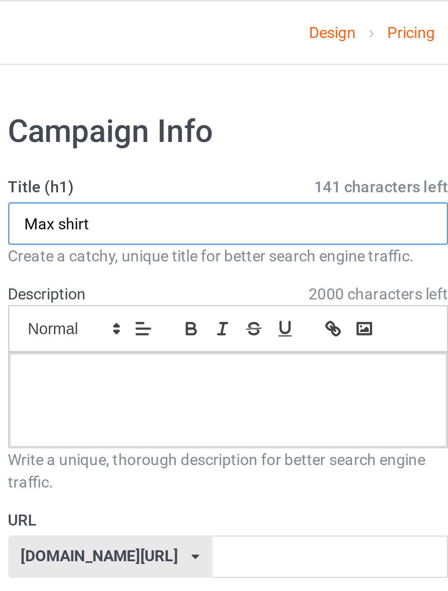
type input "Max shirt"
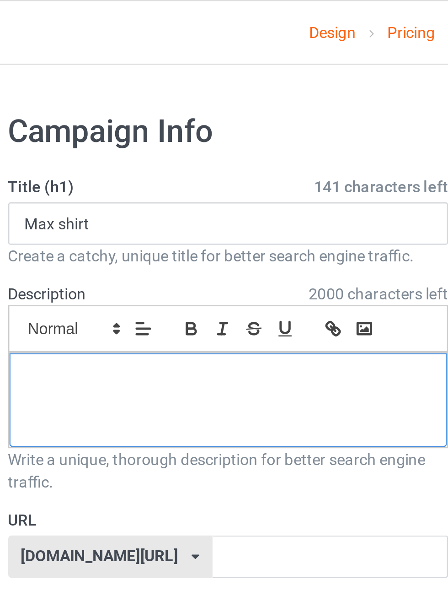
click at [181, 172] on div at bounding box center [148, 164] width 179 height 38
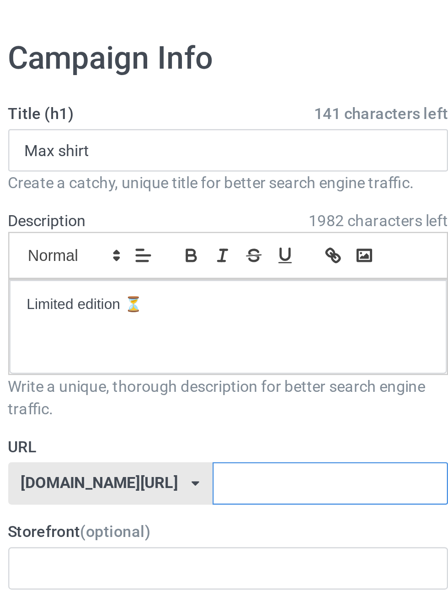
click at [187, 226] on input "text" at bounding box center [191, 227] width 97 height 17
type input "M"
type input "max"
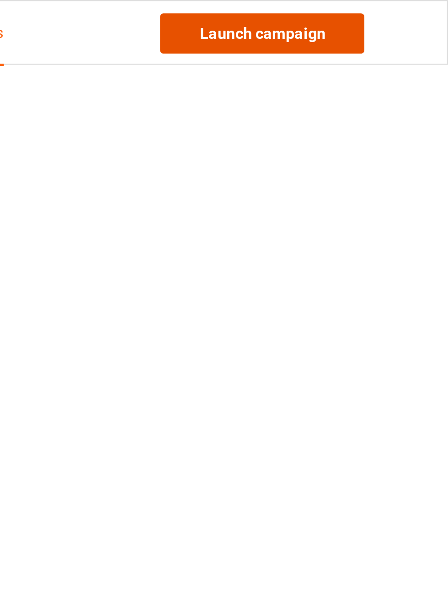
click at [396, 16] on link "Launch campaign" at bounding box center [372, 13] width 84 height 16
